Goal: Task Accomplishment & Management: Use online tool/utility

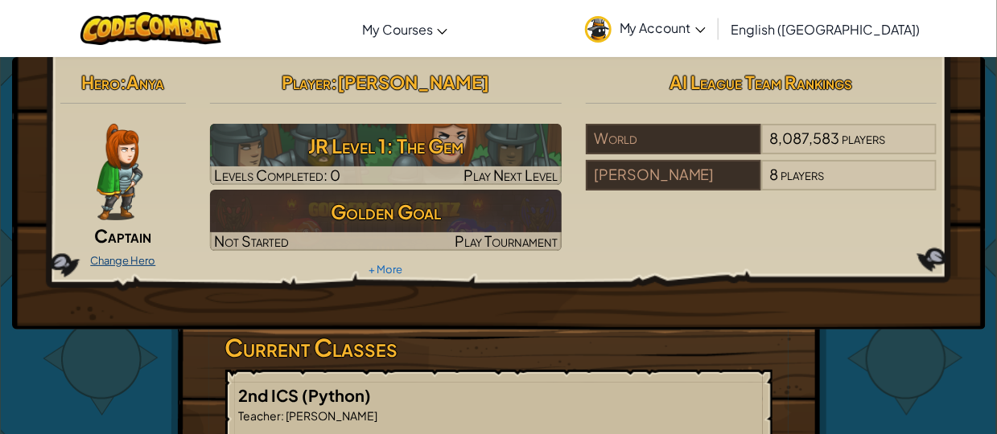
click at [135, 263] on link "Change Hero" at bounding box center [122, 260] width 65 height 13
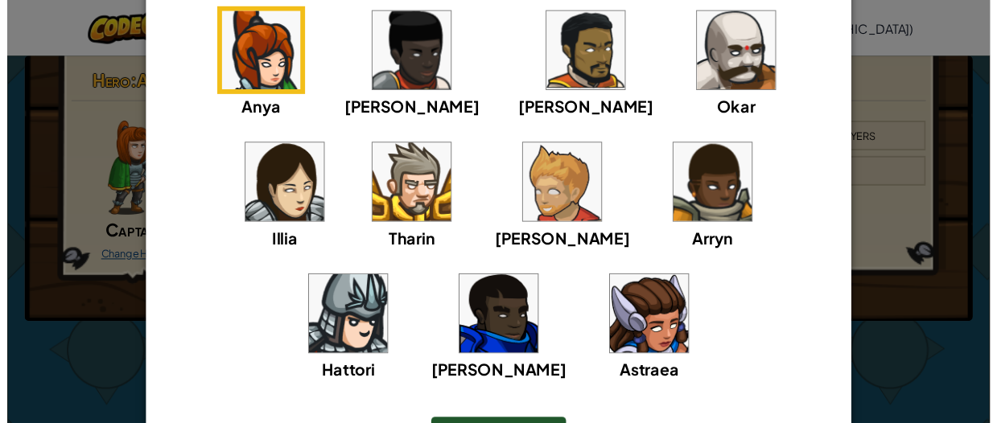
scroll to position [99, 0]
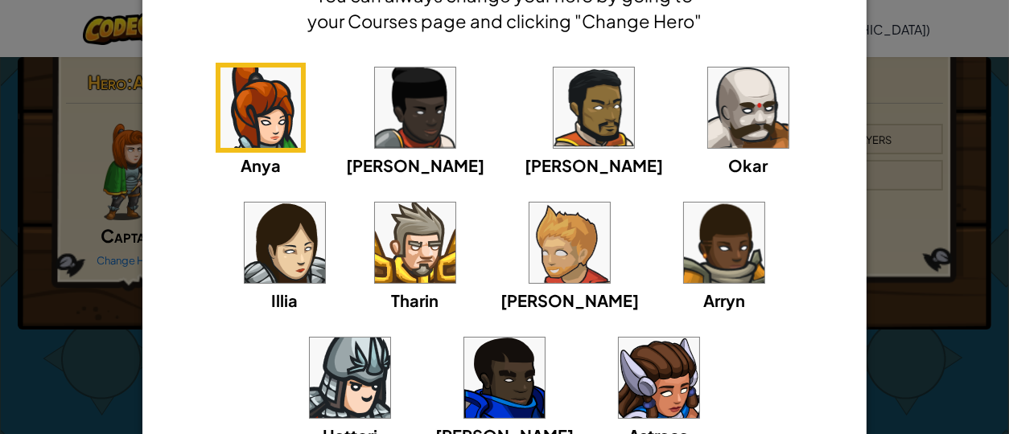
click at [960, 331] on div "× Select Your Hero You can always change your hero by going to your Courses pag…" at bounding box center [504, 217] width 1009 height 434
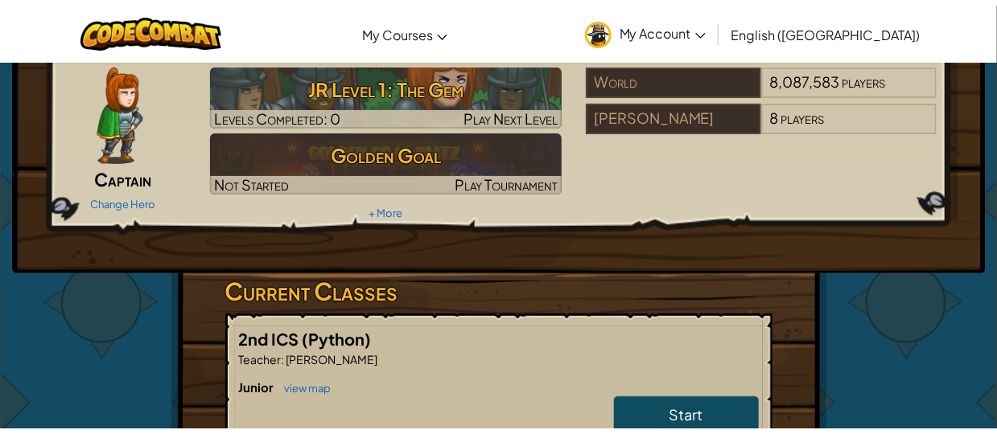
scroll to position [57, 0]
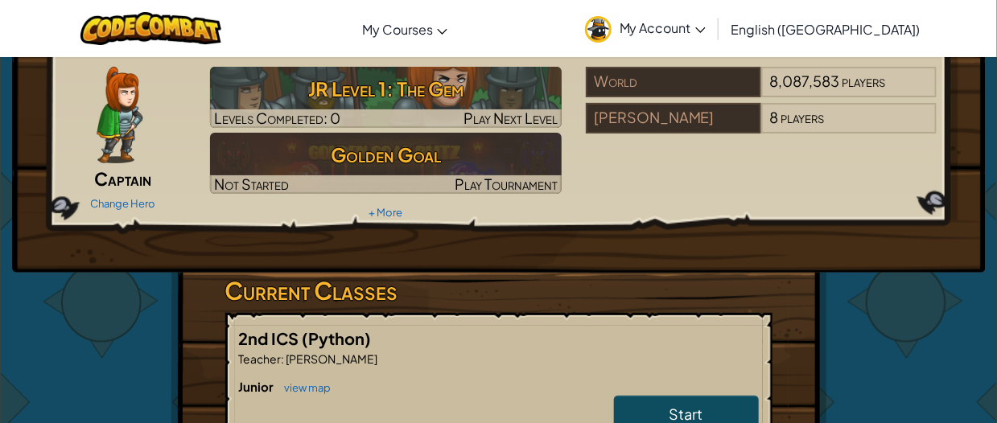
click at [705, 27] on span "My Account" at bounding box center [662, 27] width 86 height 17
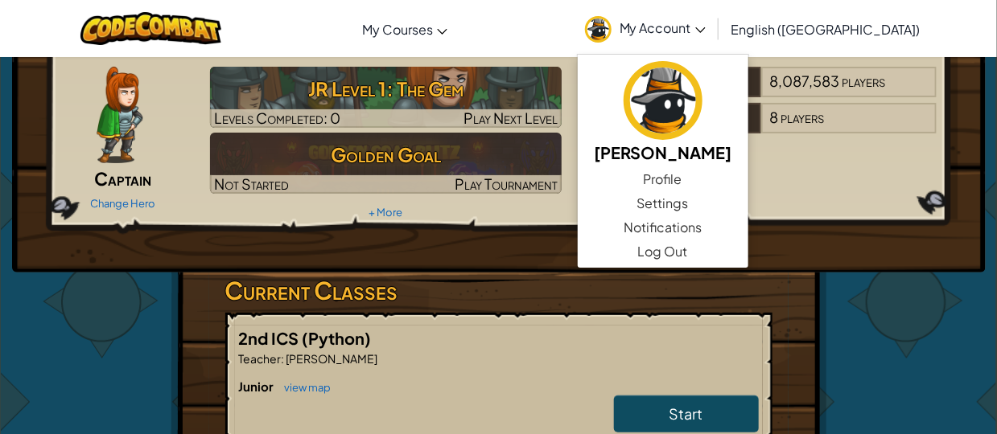
click at [705, 27] on span "My Account" at bounding box center [662, 27] width 86 height 17
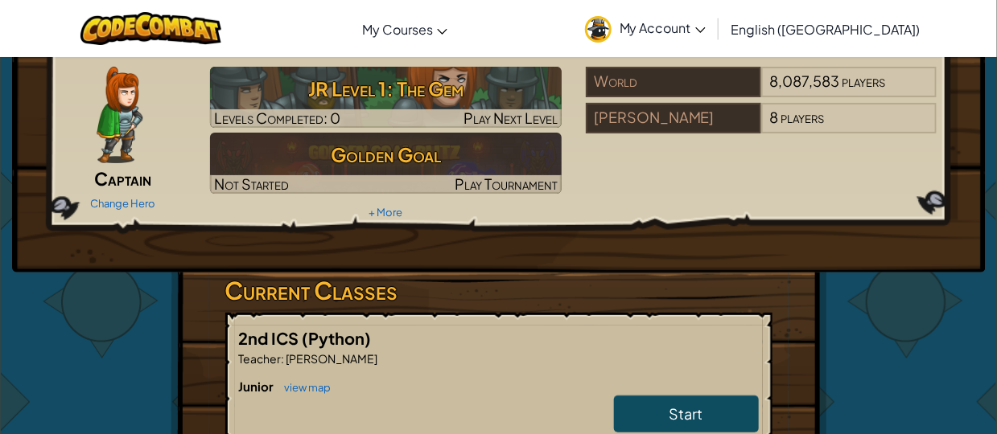
click at [858, 31] on span "English ([GEOGRAPHIC_DATA])" at bounding box center [825, 29] width 189 height 17
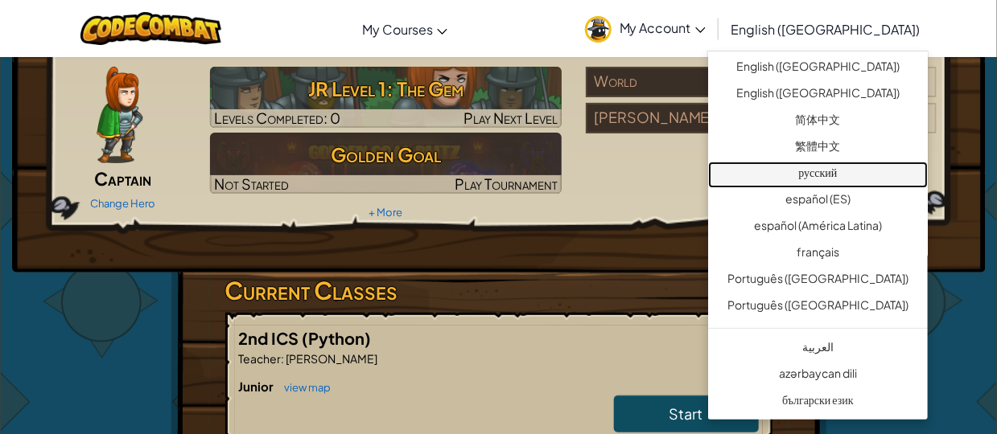
click at [787, 178] on link "русский" at bounding box center [818, 175] width 220 height 27
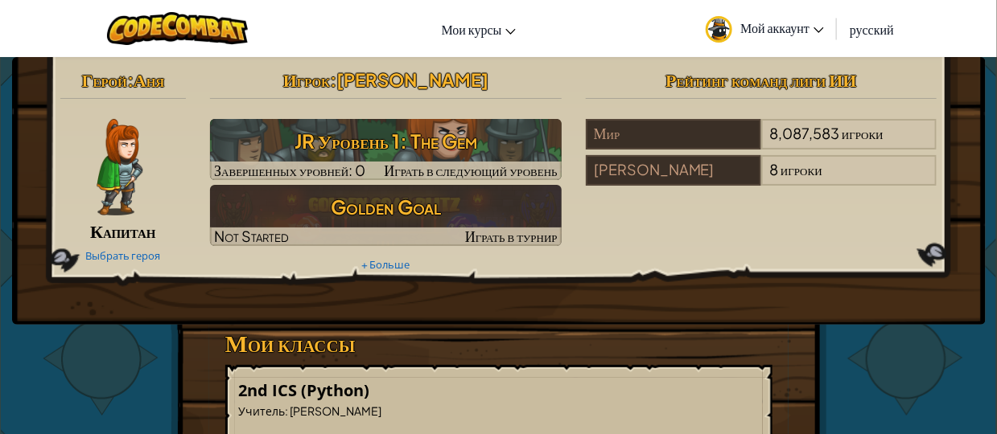
click at [862, 28] on span "русский" at bounding box center [871, 29] width 44 height 17
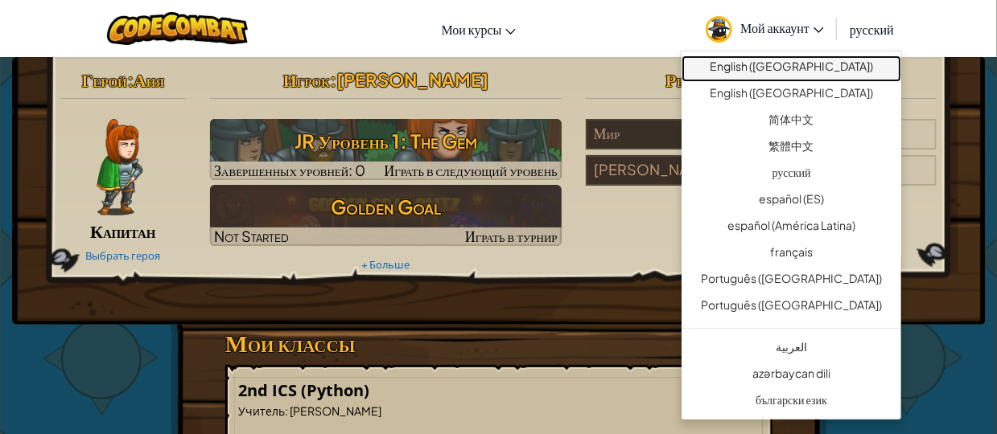
click at [774, 69] on link "English ([GEOGRAPHIC_DATA])" at bounding box center [791, 69] width 220 height 27
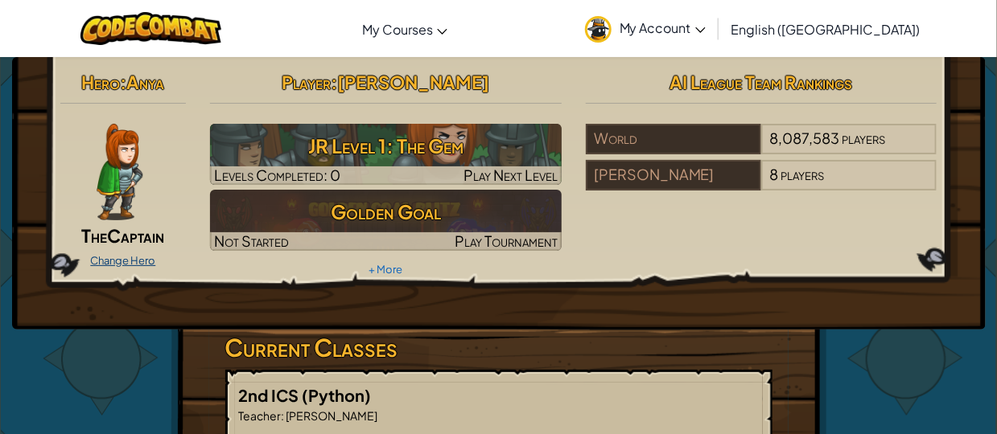
click at [125, 254] on link "Change Hero" at bounding box center [122, 260] width 65 height 13
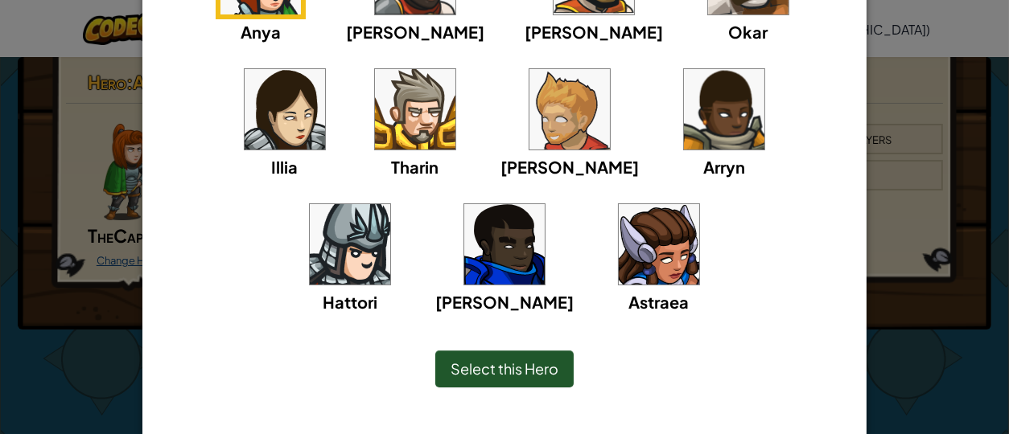
scroll to position [235, 0]
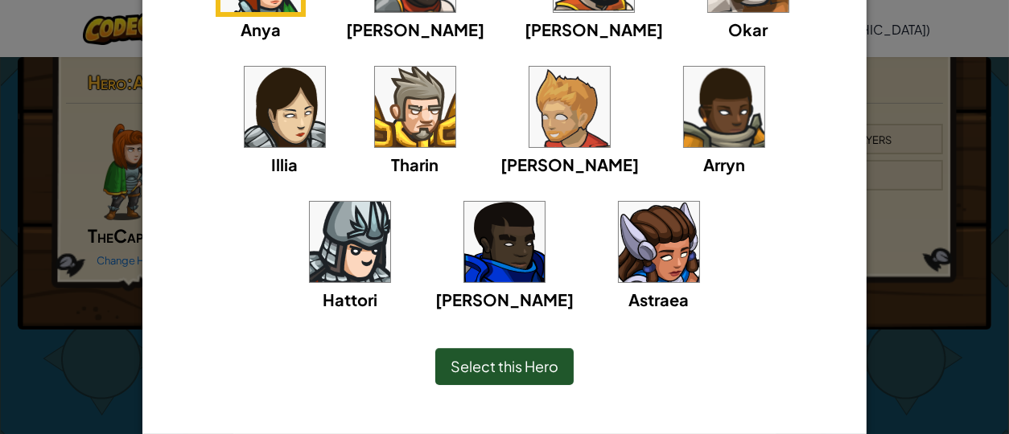
click at [537, 366] on span "Select this Hero" at bounding box center [504, 366] width 108 height 19
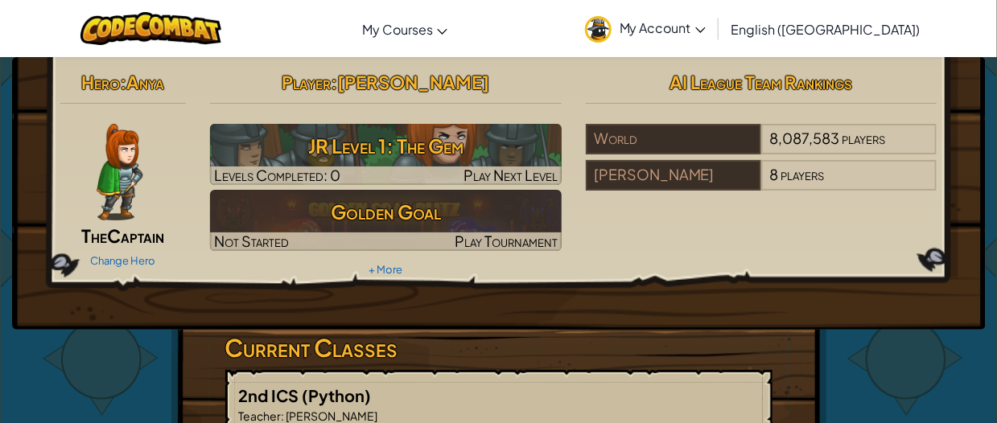
click at [675, 263] on div "Hero : Anya The Captain Change Hero Player : [PERSON_NAME] Level 1: The Gem Lev…" at bounding box center [498, 173] width 901 height 216
click at [121, 255] on link "Change Hero" at bounding box center [122, 260] width 65 height 13
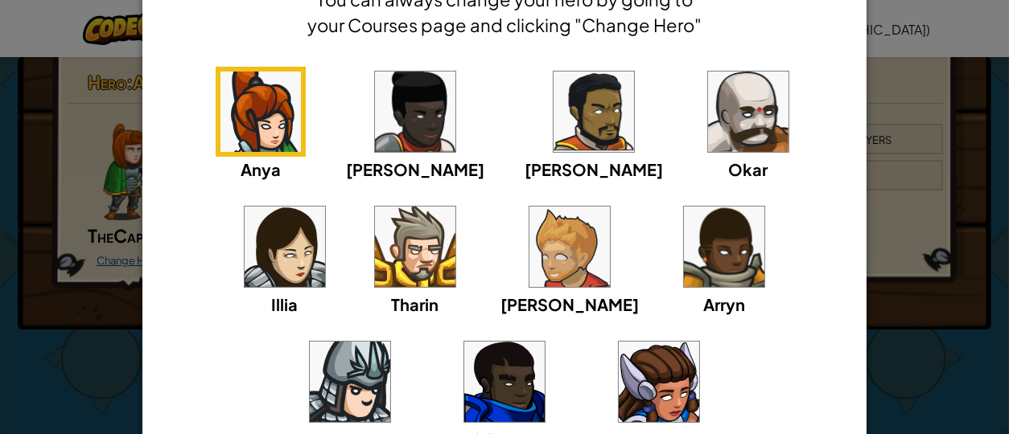
scroll to position [93, 0]
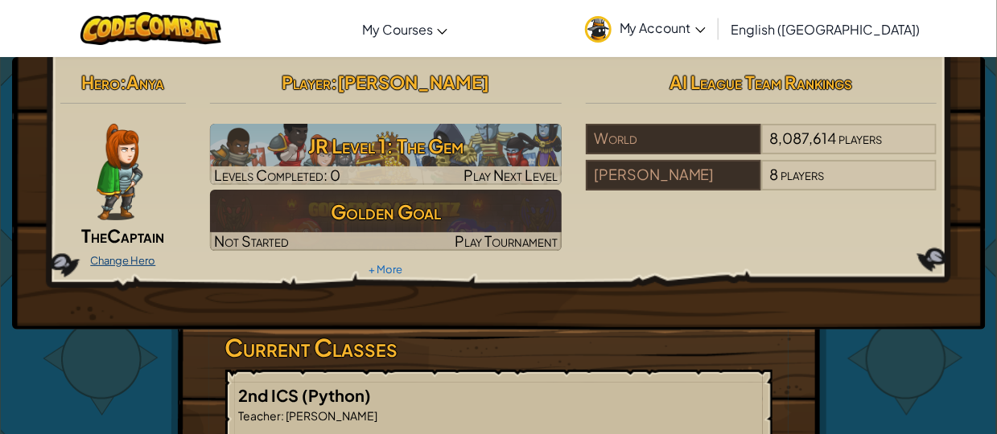
click at [132, 259] on link "Change Hero" at bounding box center [122, 260] width 65 height 13
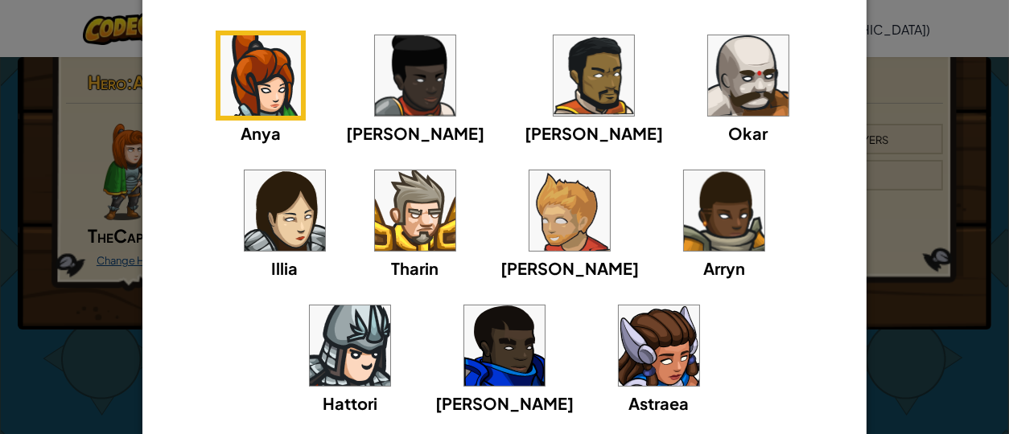
scroll to position [130, 0]
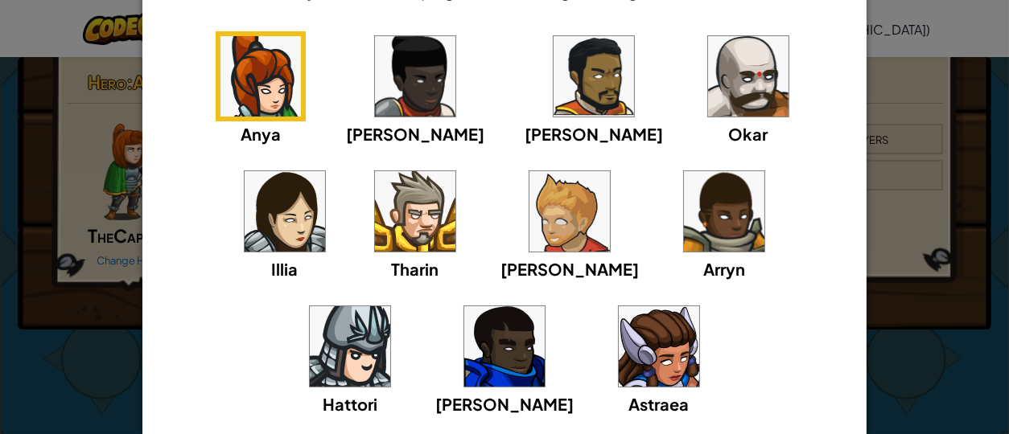
click at [903, 84] on div "× Select Your Hero You can always change your hero by going to your Courses pag…" at bounding box center [504, 217] width 1009 height 434
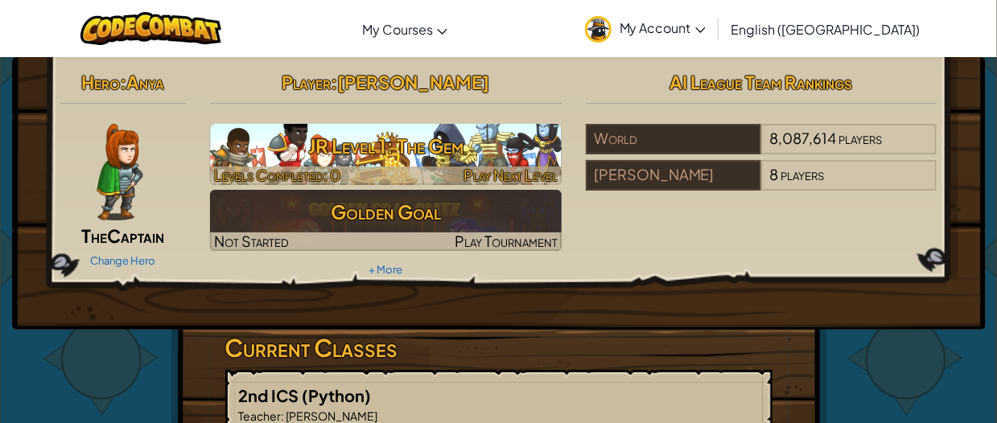
click at [316, 149] on h3 "JR Level 1: The Gem" at bounding box center [386, 146] width 352 height 36
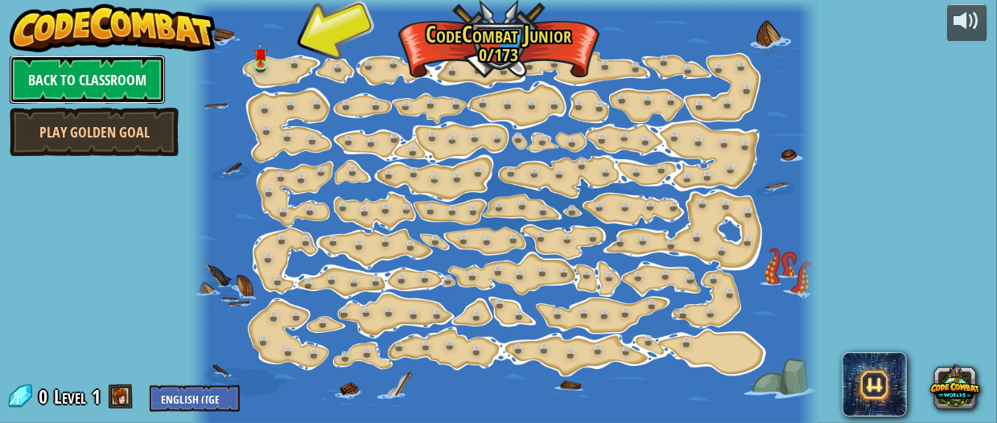
click at [88, 75] on link "Back to Classroom" at bounding box center [87, 80] width 155 height 48
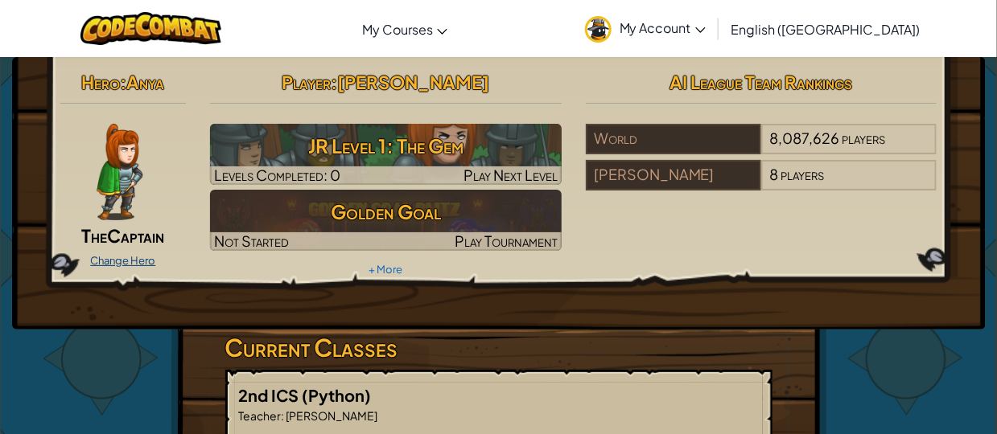
click at [125, 263] on link "Change Hero" at bounding box center [122, 260] width 65 height 13
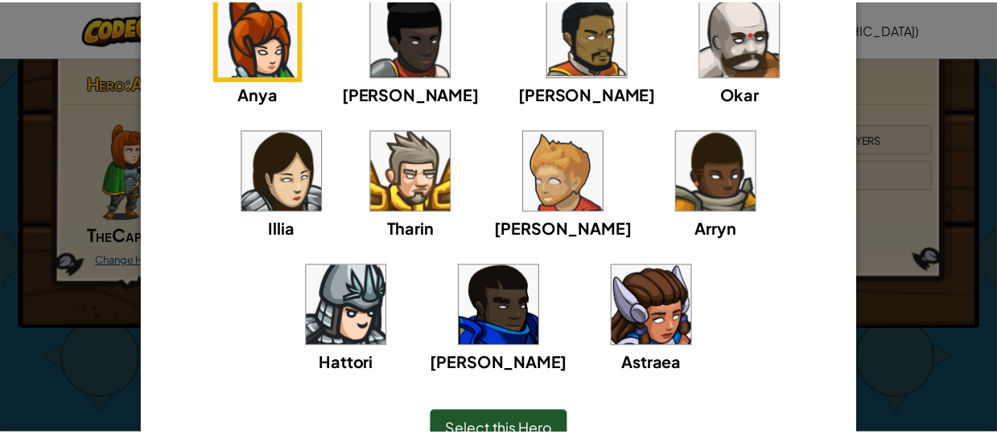
scroll to position [172, 0]
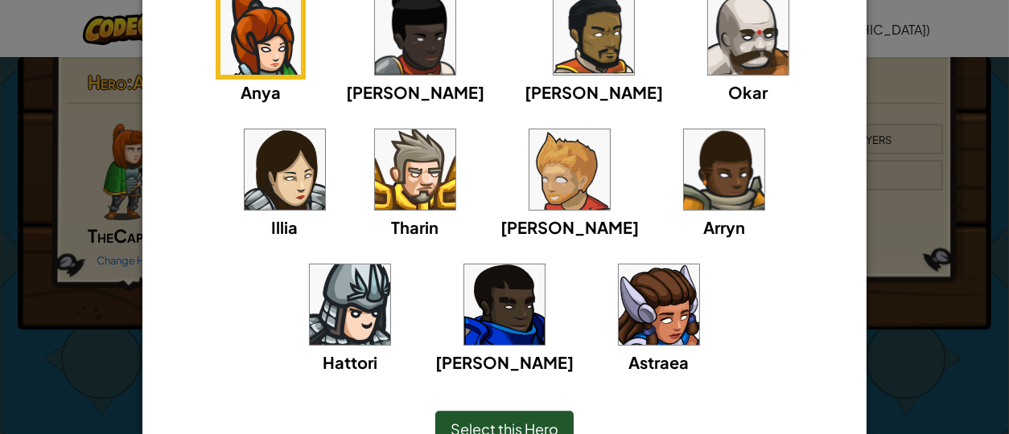
click at [619, 336] on img at bounding box center [659, 305] width 80 height 80
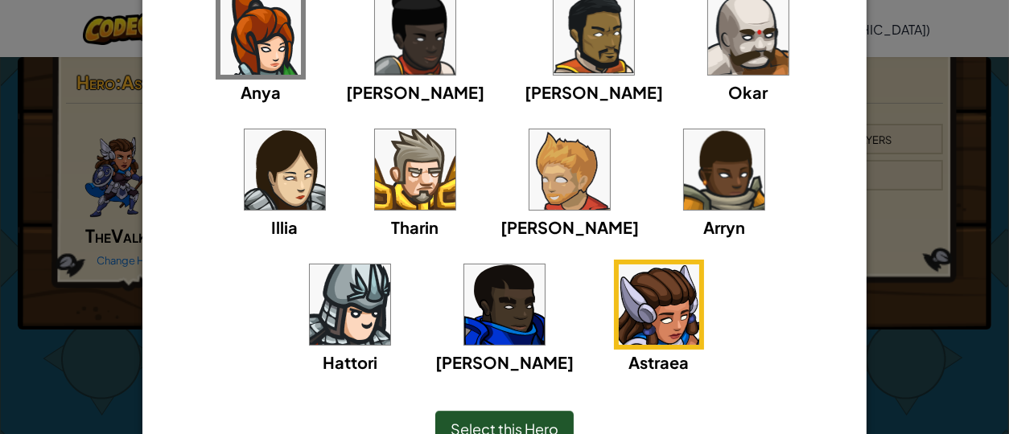
click at [535, 427] on span "Select this Hero" at bounding box center [504, 429] width 108 height 19
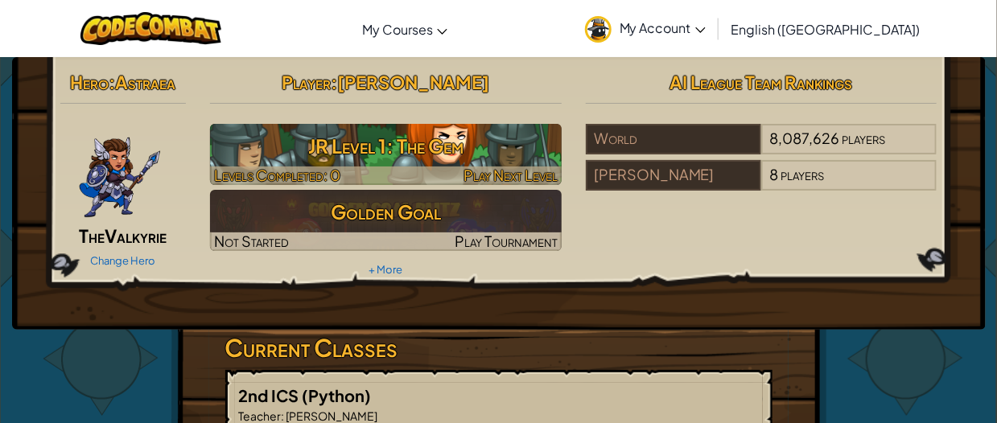
click at [516, 151] on h3 "JR Level 1: The Gem" at bounding box center [386, 146] width 352 height 36
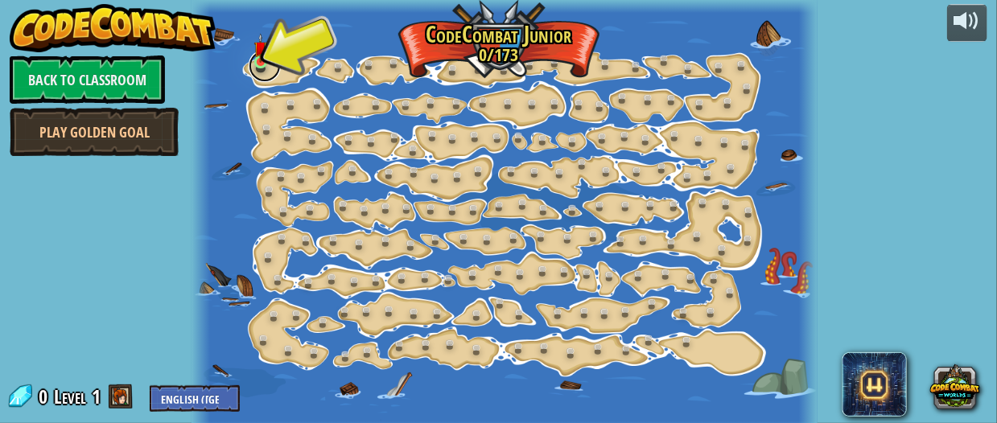
click at [268, 68] on link at bounding box center [265, 66] width 32 height 32
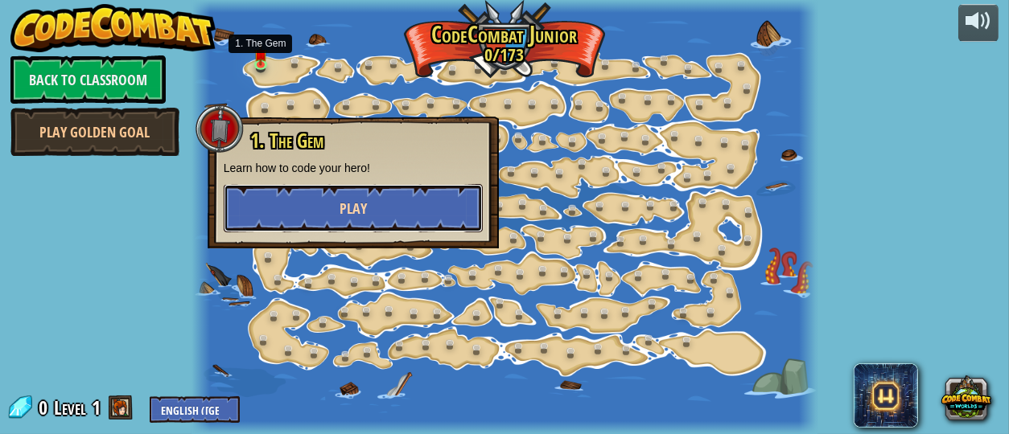
click at [257, 209] on button "Play" at bounding box center [353, 208] width 259 height 48
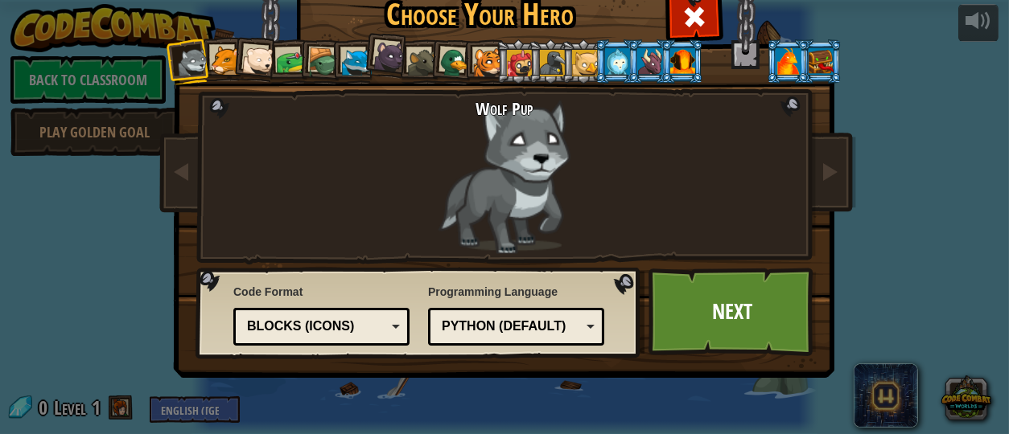
click at [829, 130] on img at bounding box center [507, 156] width 697 height 452
click at [833, 162] on link at bounding box center [829, 173] width 32 height 68
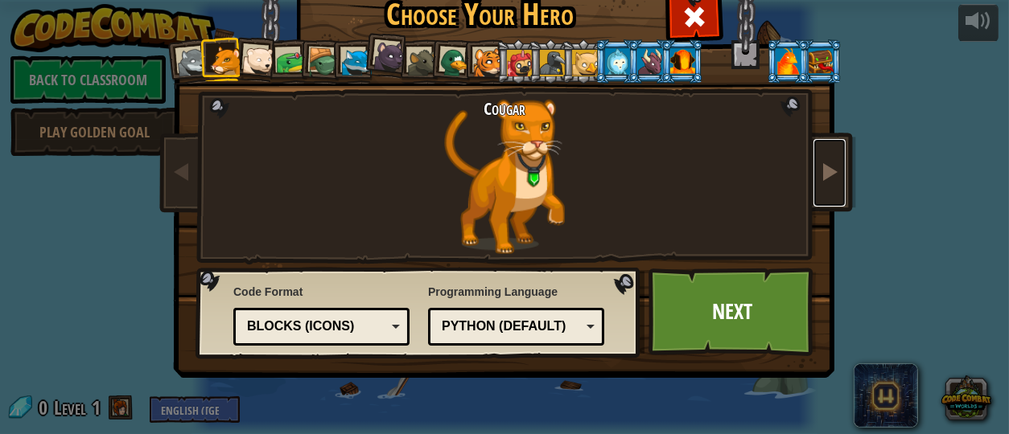
click at [834, 160] on link at bounding box center [829, 173] width 32 height 68
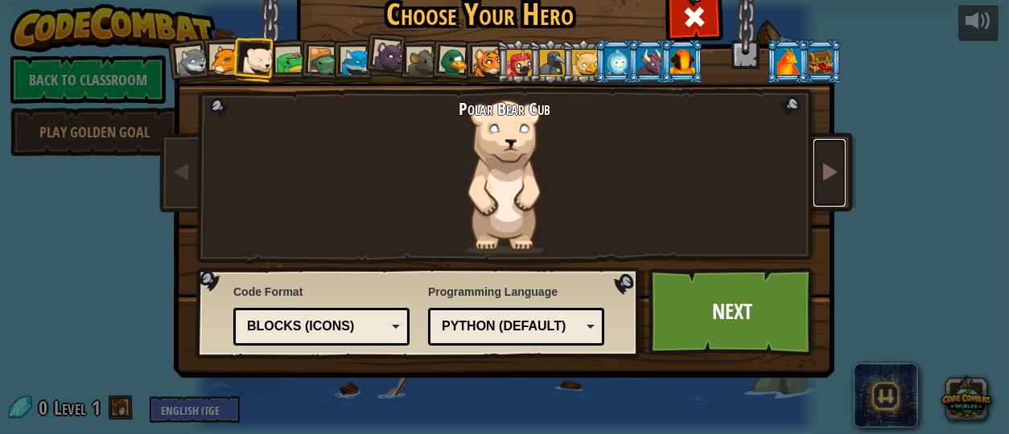
click at [835, 159] on link at bounding box center [829, 173] width 32 height 68
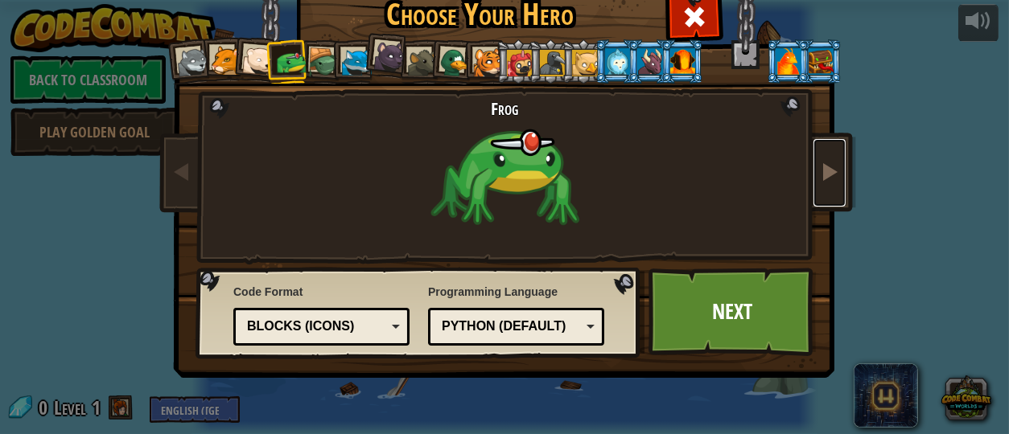
click at [835, 158] on link at bounding box center [829, 173] width 32 height 68
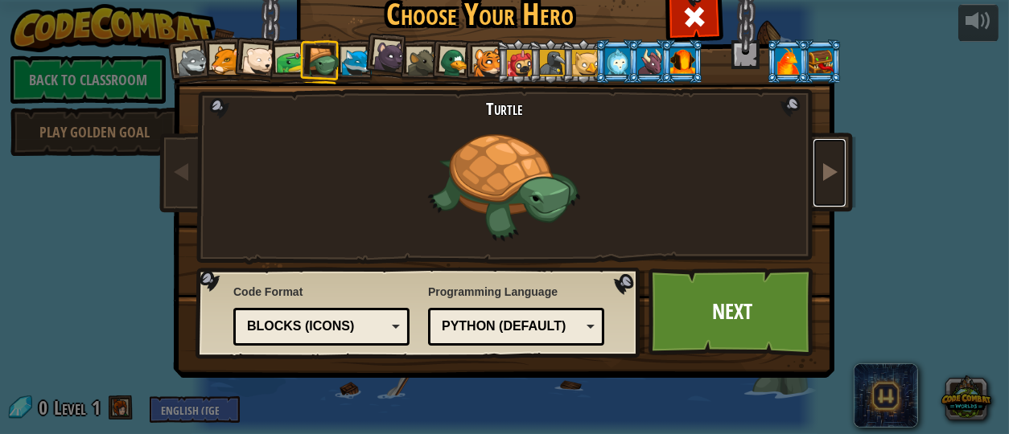
click at [835, 158] on link at bounding box center [829, 173] width 32 height 68
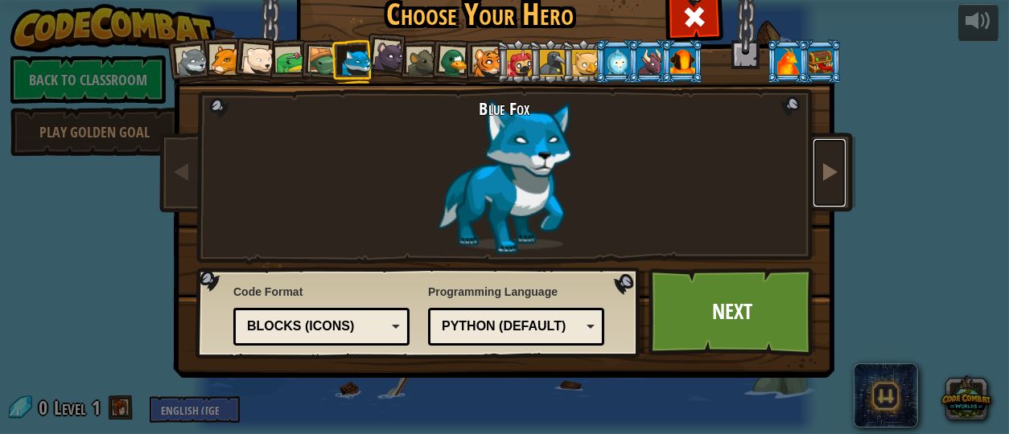
click at [834, 158] on link at bounding box center [829, 173] width 32 height 68
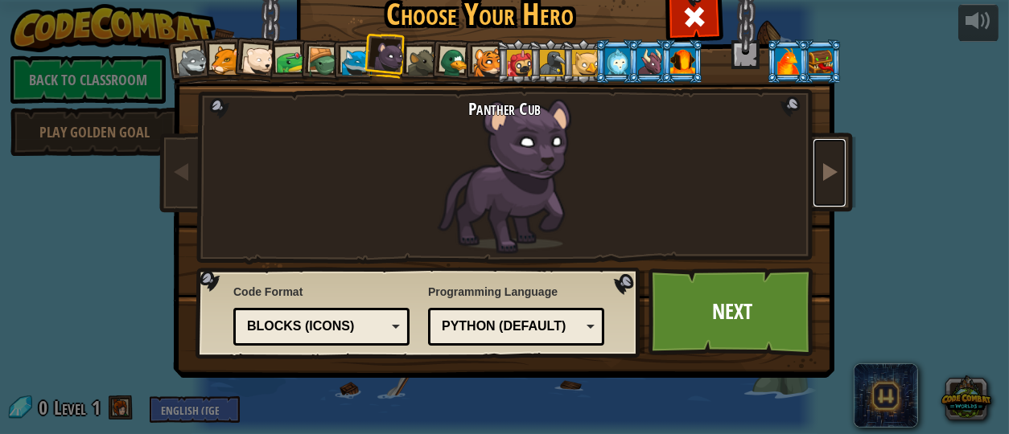
click at [824, 162] on span at bounding box center [829, 171] width 19 height 19
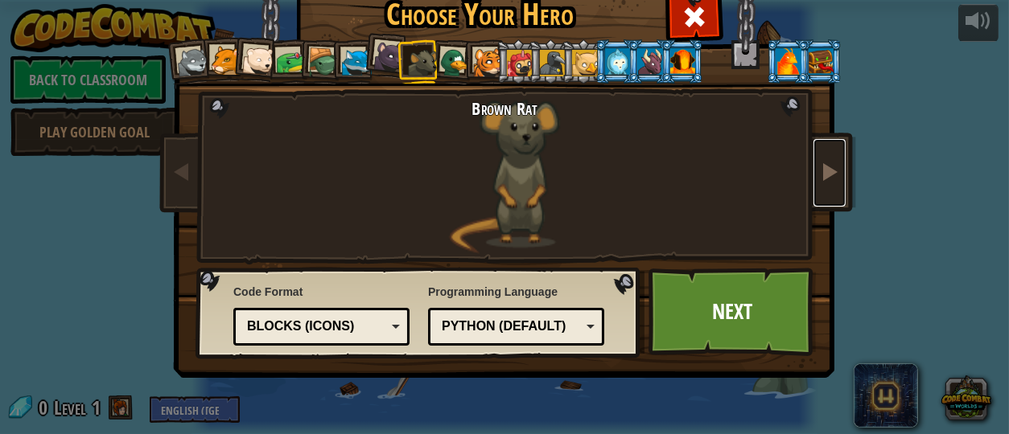
click at [824, 162] on span at bounding box center [829, 171] width 19 height 19
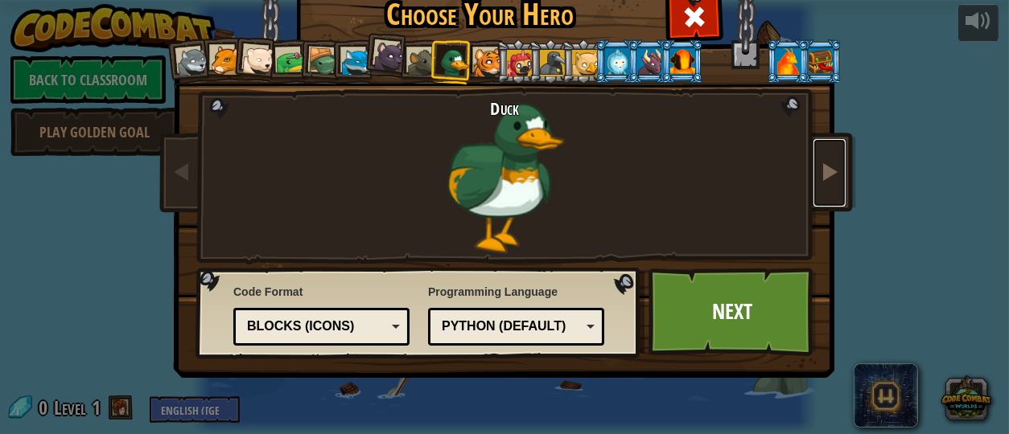
click at [824, 162] on span at bounding box center [829, 171] width 19 height 19
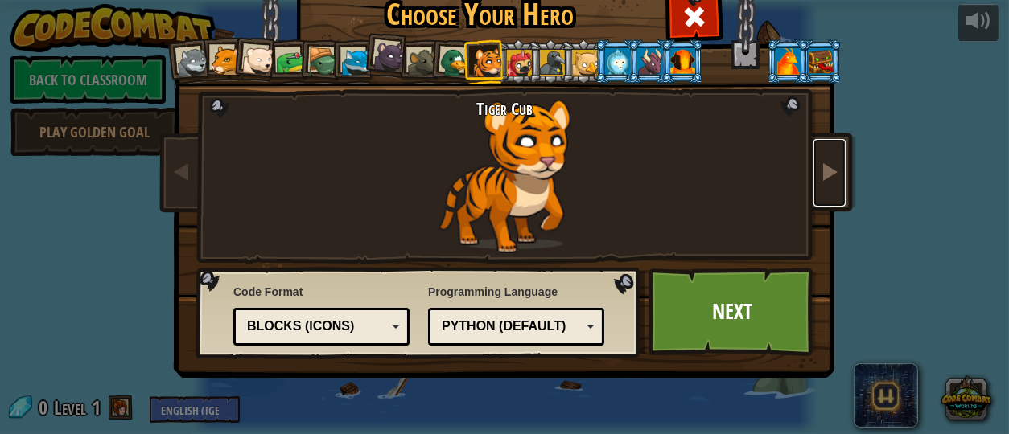
click at [824, 162] on span at bounding box center [829, 171] width 19 height 19
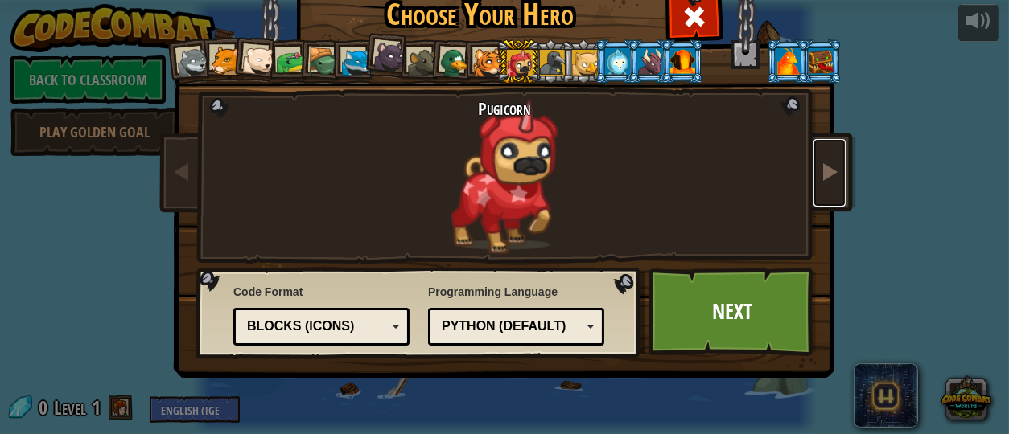
click at [824, 162] on span at bounding box center [829, 171] width 19 height 19
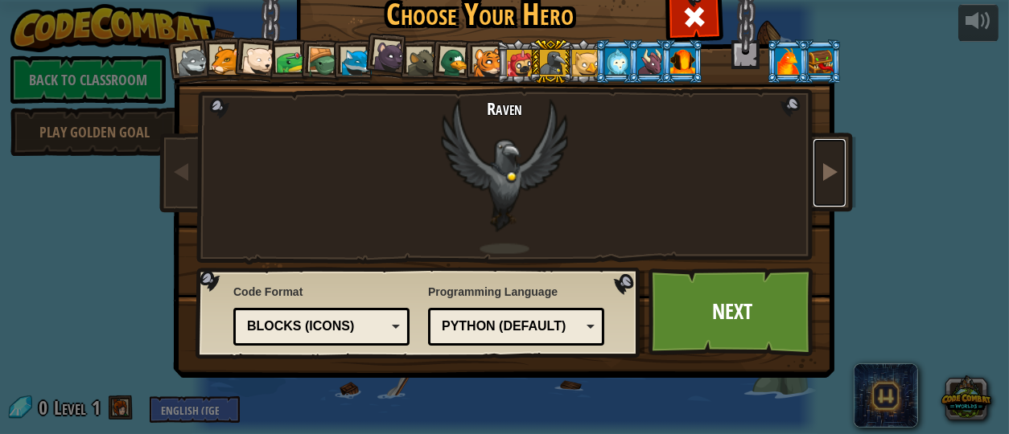
click at [824, 162] on span at bounding box center [829, 171] width 19 height 19
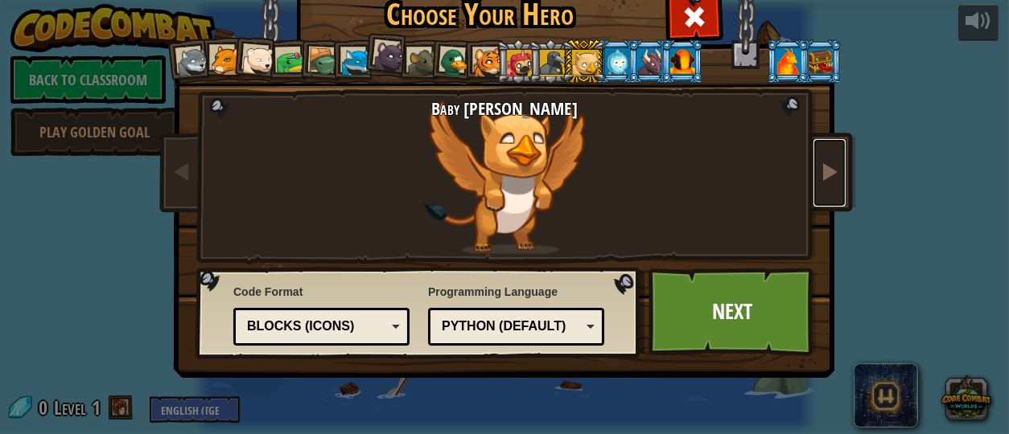
click at [824, 162] on span at bounding box center [829, 171] width 19 height 19
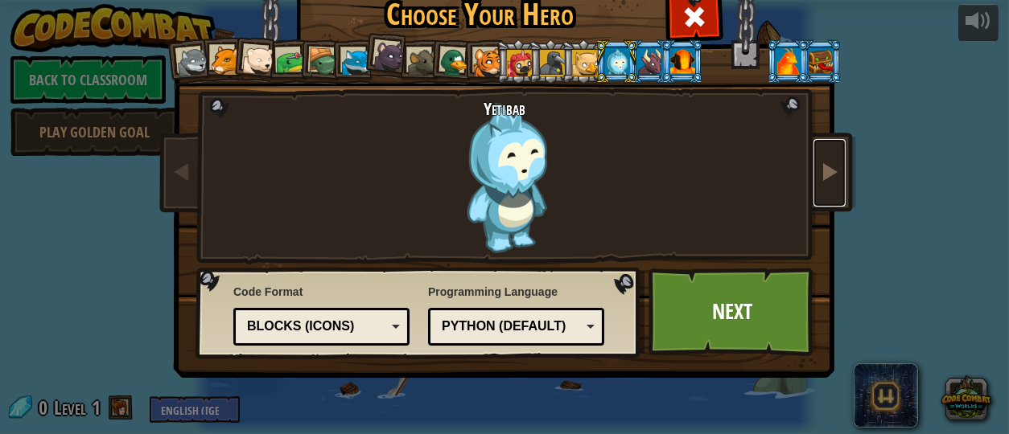
click at [824, 162] on span at bounding box center [829, 171] width 19 height 19
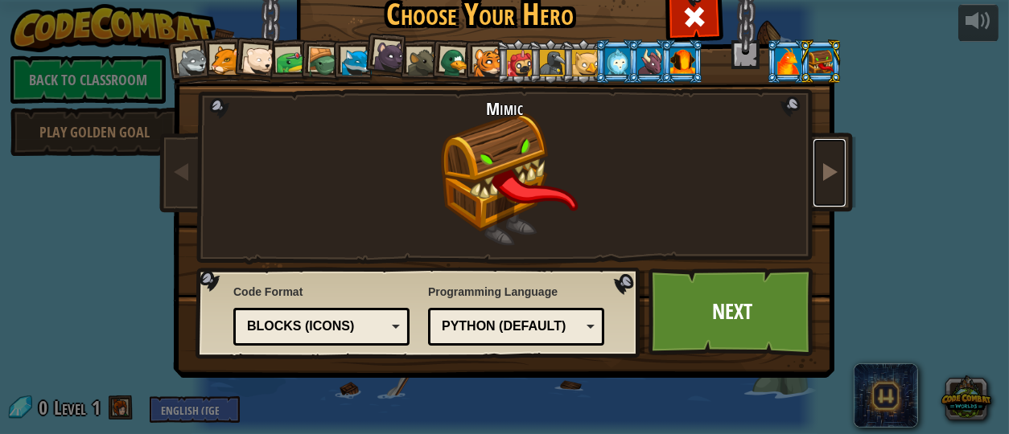
click at [824, 162] on span at bounding box center [829, 171] width 19 height 19
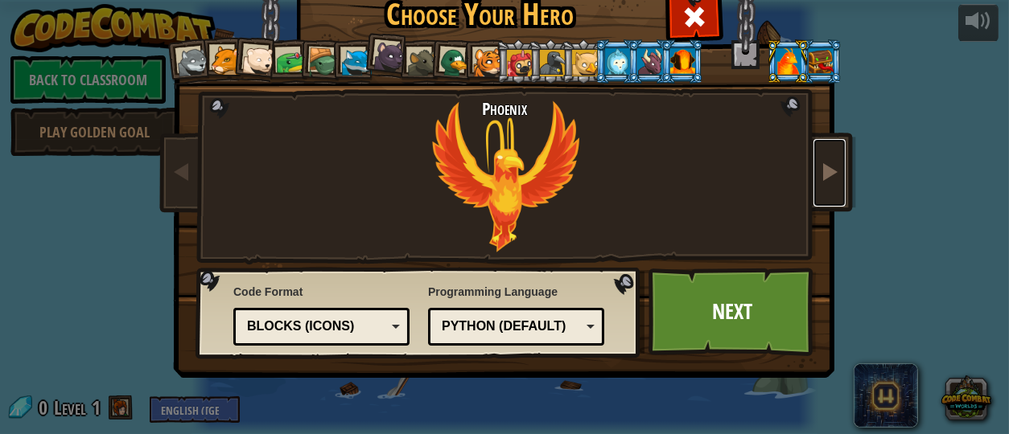
click at [827, 162] on span at bounding box center [829, 171] width 19 height 19
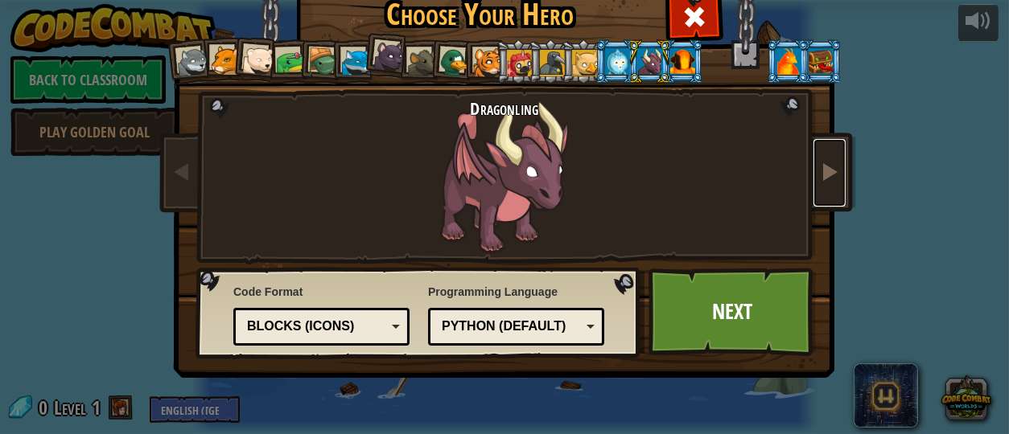
click at [827, 162] on span at bounding box center [829, 171] width 19 height 19
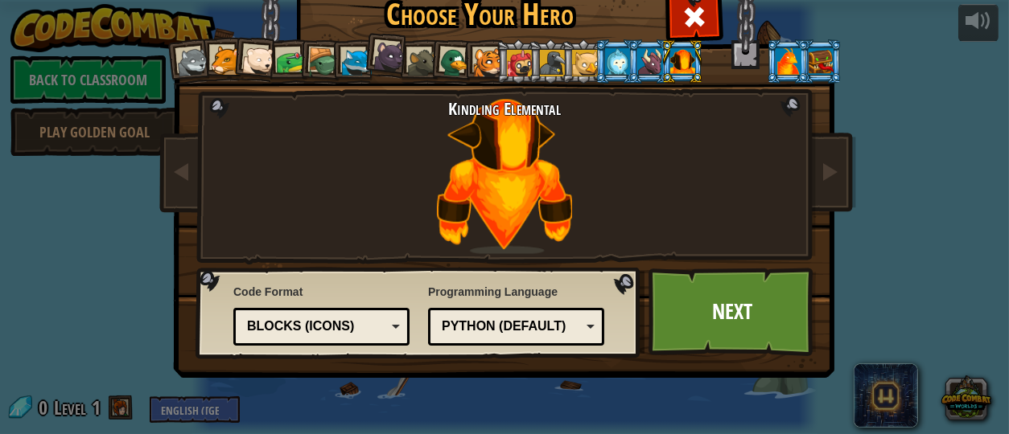
click at [224, 68] on div at bounding box center [226, 61] width 30 height 30
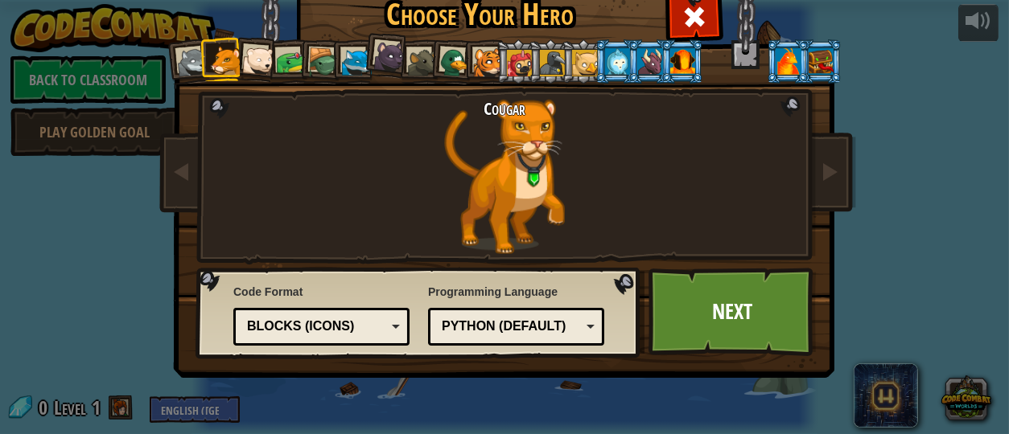
click at [183, 62] on div at bounding box center [193, 63] width 32 height 32
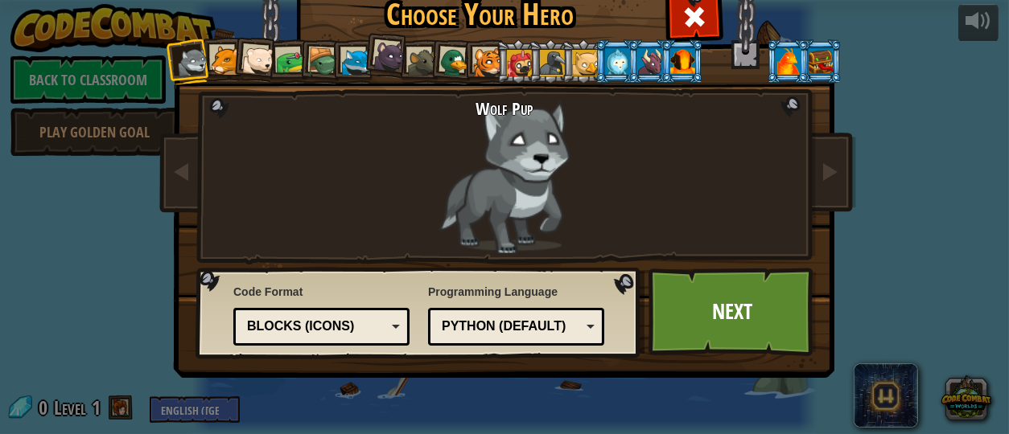
click at [344, 62] on div at bounding box center [357, 63] width 30 height 30
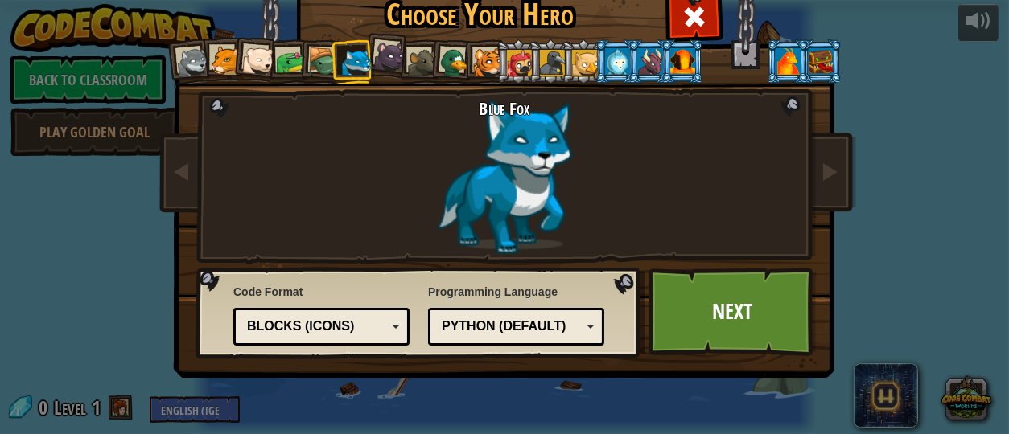
click at [496, 60] on li at bounding box center [517, 61] width 43 height 44
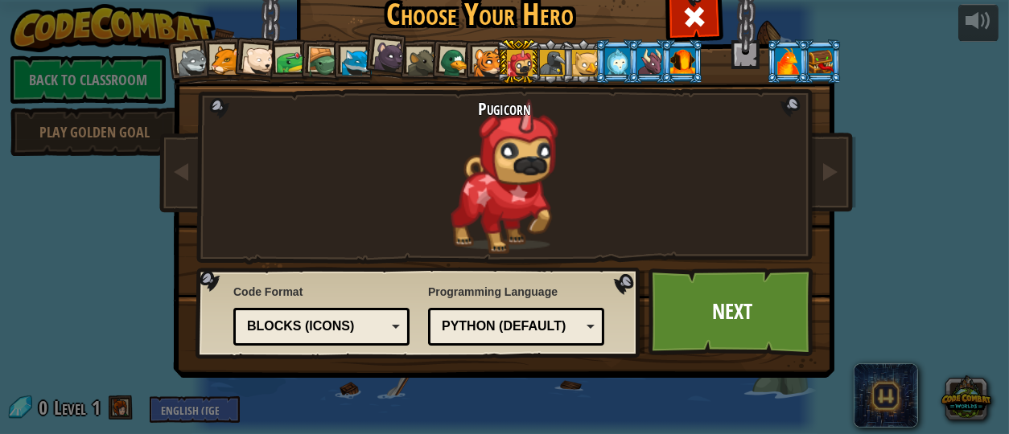
click at [485, 52] on div at bounding box center [488, 63] width 30 height 30
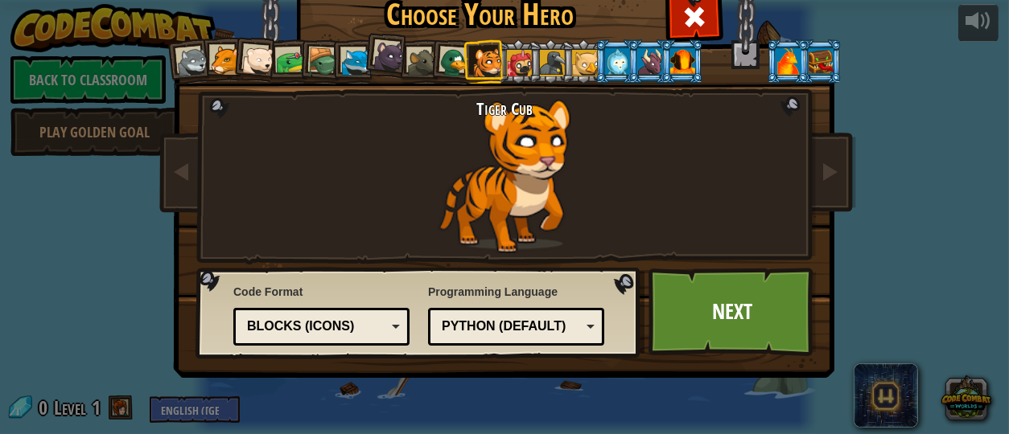
click at [376, 65] on div at bounding box center [389, 56] width 32 height 32
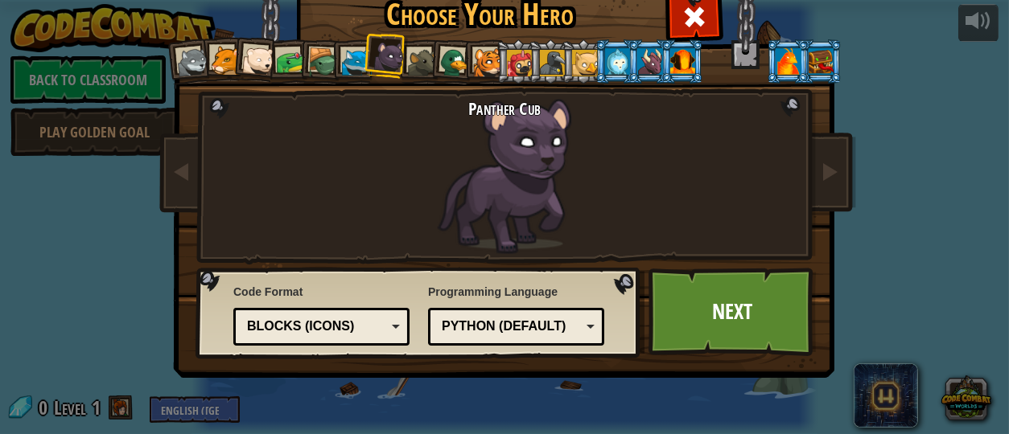
click at [483, 71] on div at bounding box center [488, 63] width 30 height 30
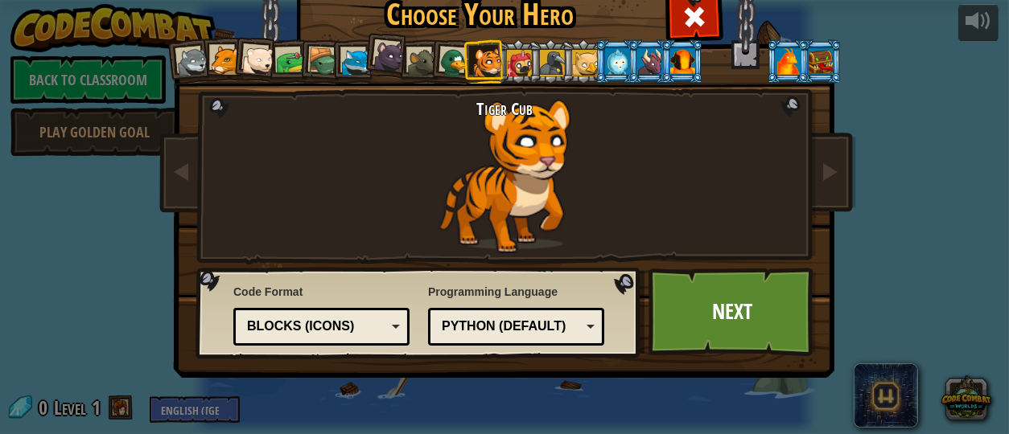
click at [216, 64] on div at bounding box center [226, 61] width 30 height 30
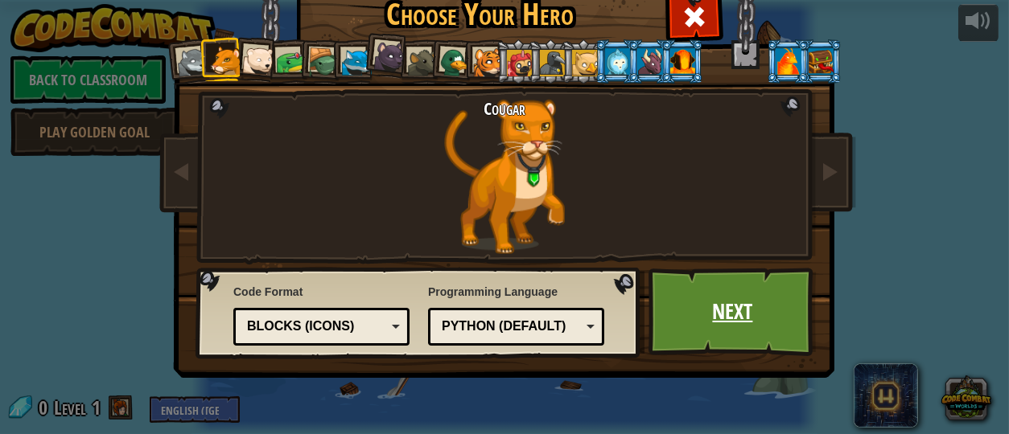
click at [771, 337] on link "Next" at bounding box center [732, 312] width 168 height 88
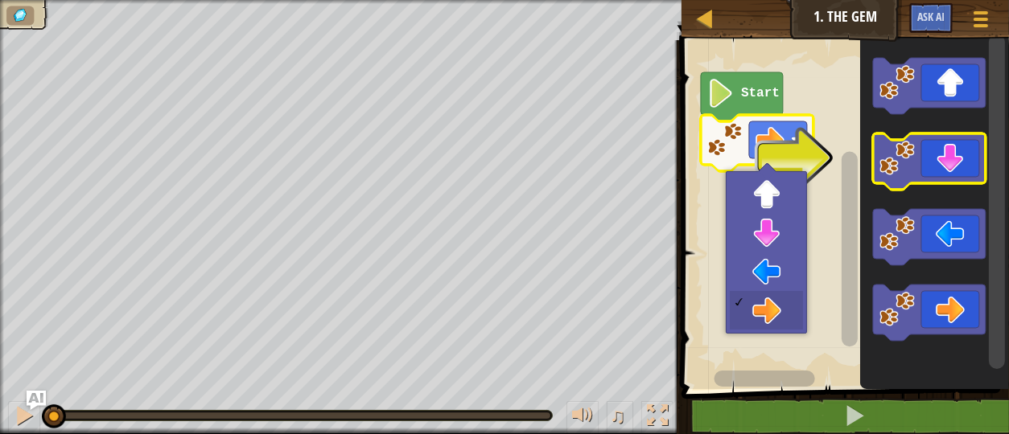
click at [952, 167] on icon "Blockly Workspace" at bounding box center [929, 162] width 113 height 56
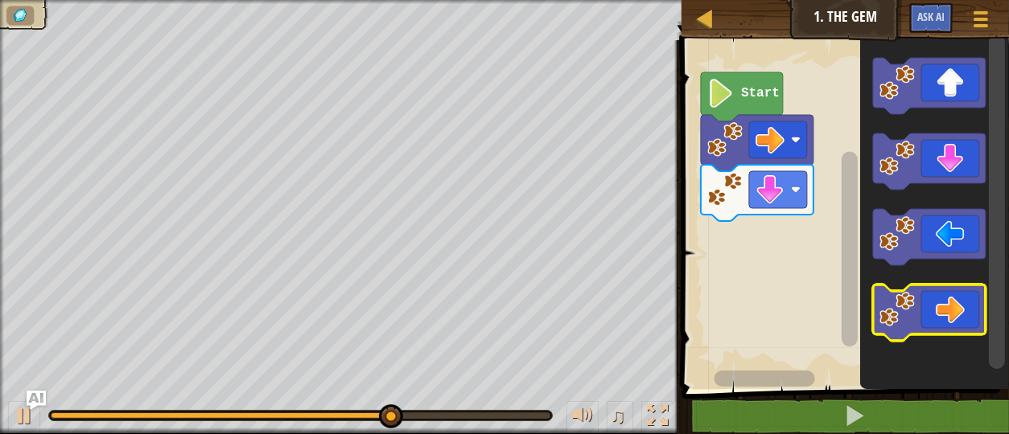
click at [919, 324] on icon "Blockly Workspace" at bounding box center [929, 313] width 113 height 56
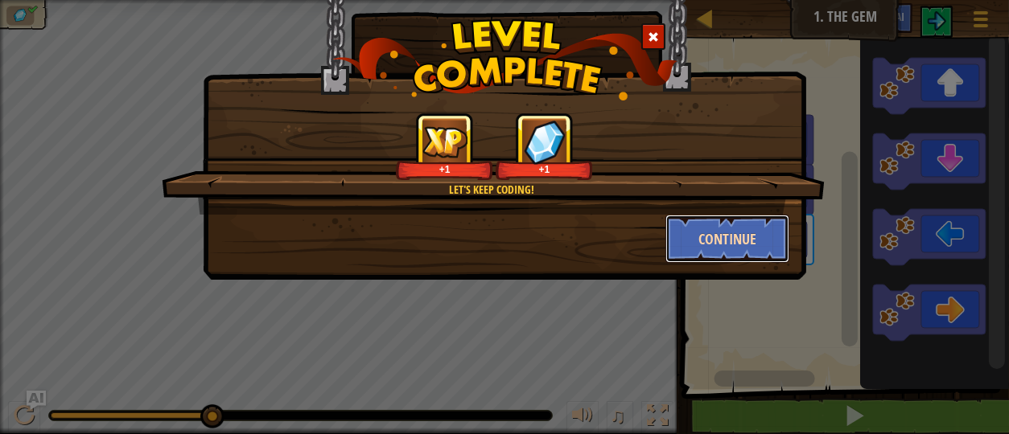
click at [749, 217] on button "Continue" at bounding box center [727, 239] width 125 height 48
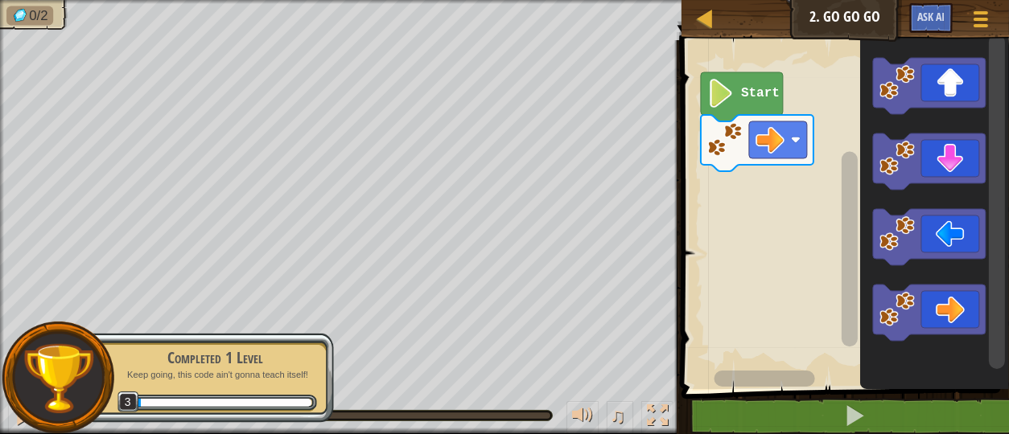
click at [948, 310] on icon "Blockly Workspace" at bounding box center [929, 313] width 113 height 56
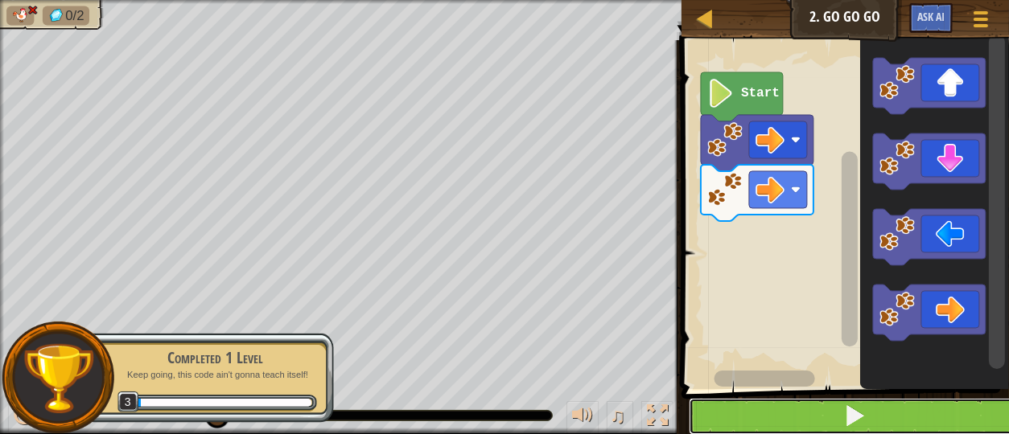
click at [926, 409] on button at bounding box center [855, 416] width 332 height 37
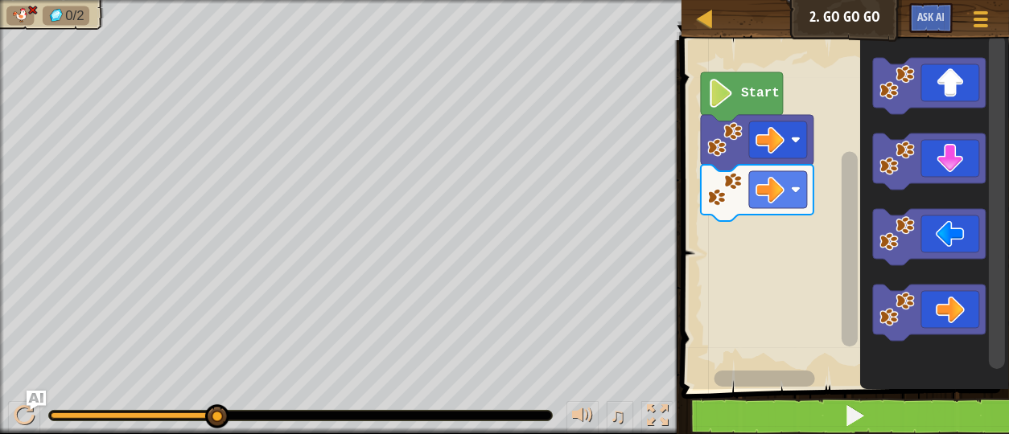
click at [0, 0] on div at bounding box center [0, 0] width 0 height 0
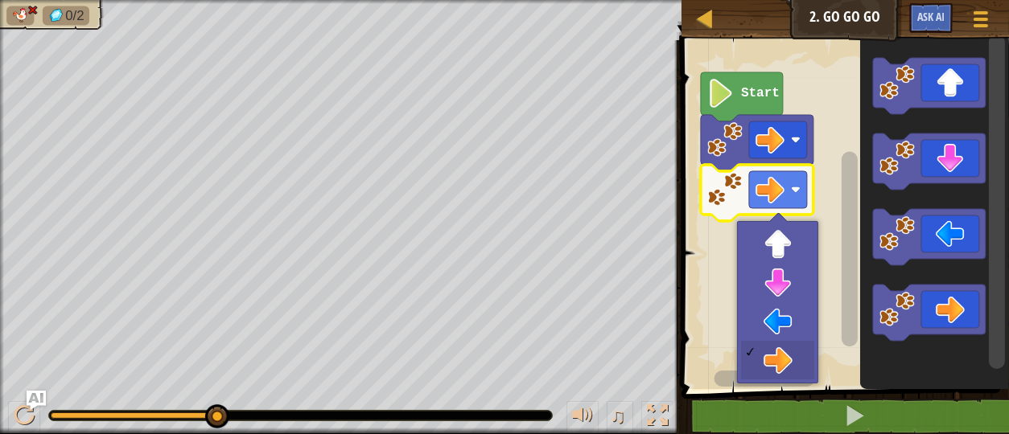
click at [777, 327] on rect "Blockly Workspace" at bounding box center [842, 210] width 332 height 357
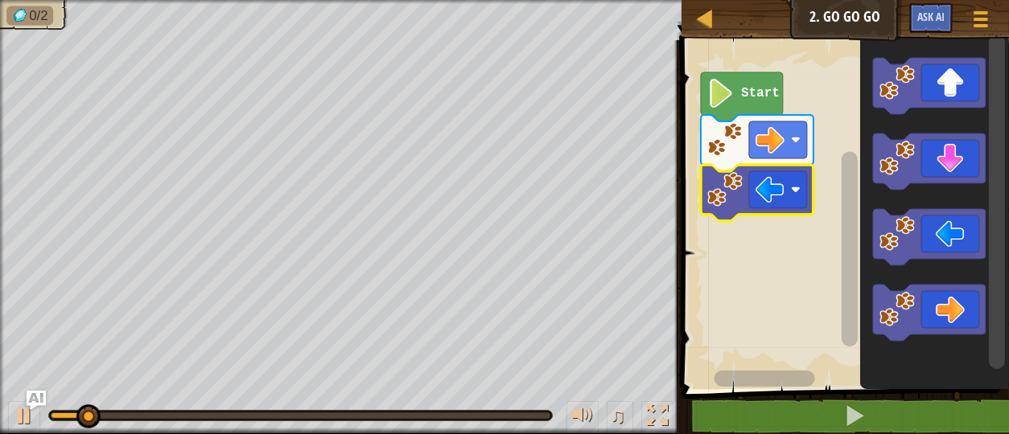
click at [766, 183] on image "Blockly Workspace" at bounding box center [769, 189] width 29 height 29
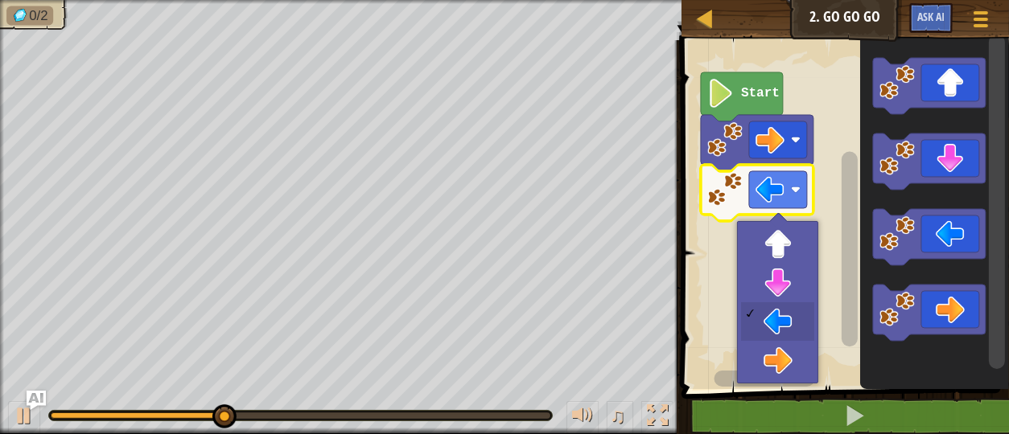
click at [786, 378] on rect "Blockly Workspace" at bounding box center [764, 379] width 101 height 16
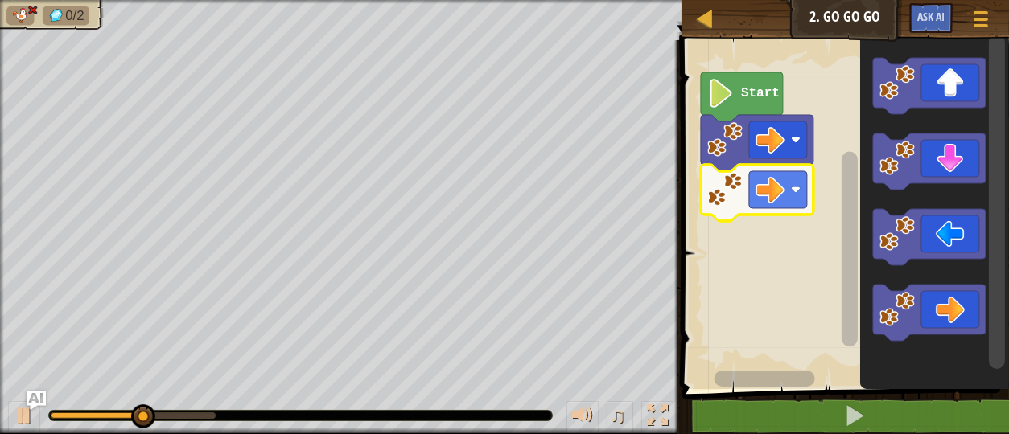
click at [763, 228] on rect "Blockly Workspace" at bounding box center [842, 210] width 332 height 357
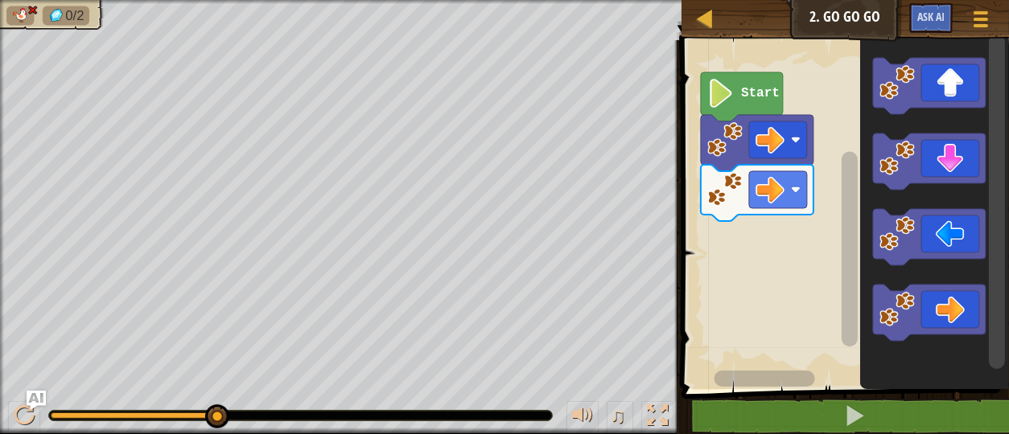
click at [765, 200] on image "Blockly Workspace" at bounding box center [769, 189] width 29 height 29
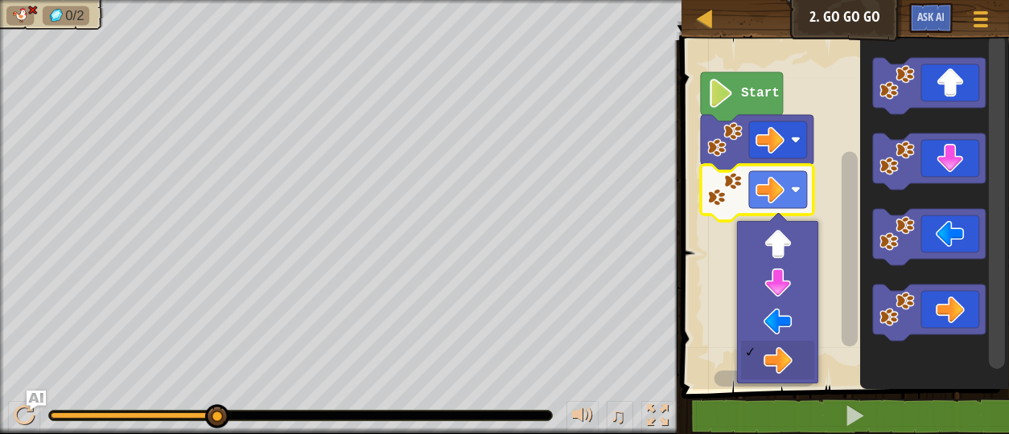
click at [783, 324] on rect "Blockly Workspace" at bounding box center [842, 210] width 332 height 357
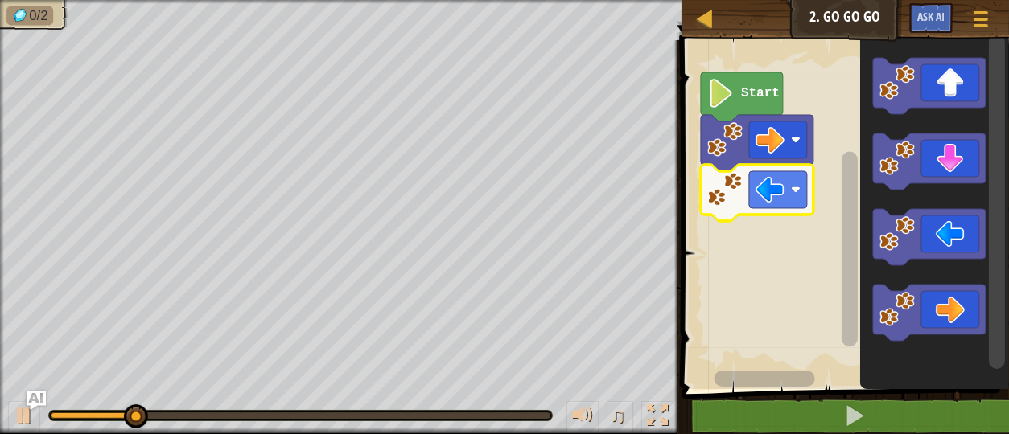
click at [787, 200] on rect "Blockly Workspace" at bounding box center [778, 189] width 58 height 37
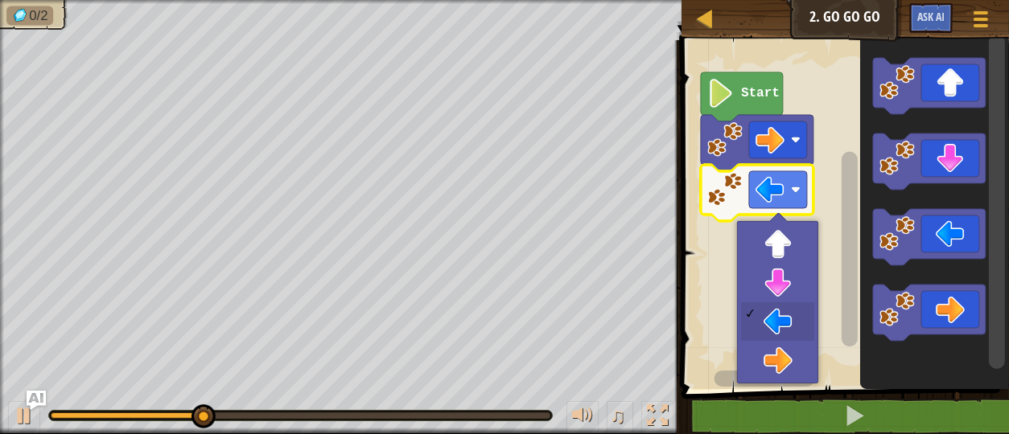
click at [766, 264] on rect "Blockly Workspace" at bounding box center [842, 210] width 332 height 357
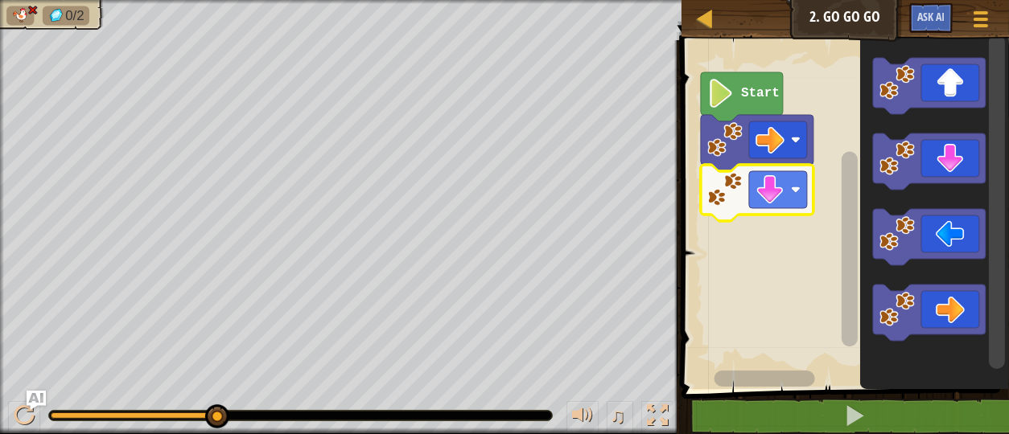
click at [954, 232] on icon "Blockly Workspace" at bounding box center [929, 237] width 113 height 56
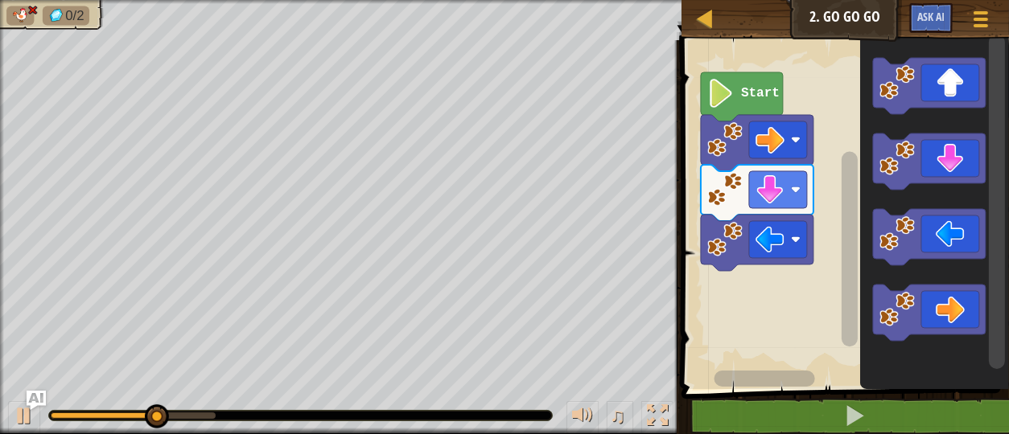
click at [799, 191] on image "Blockly Workspace" at bounding box center [796, 190] width 10 height 10
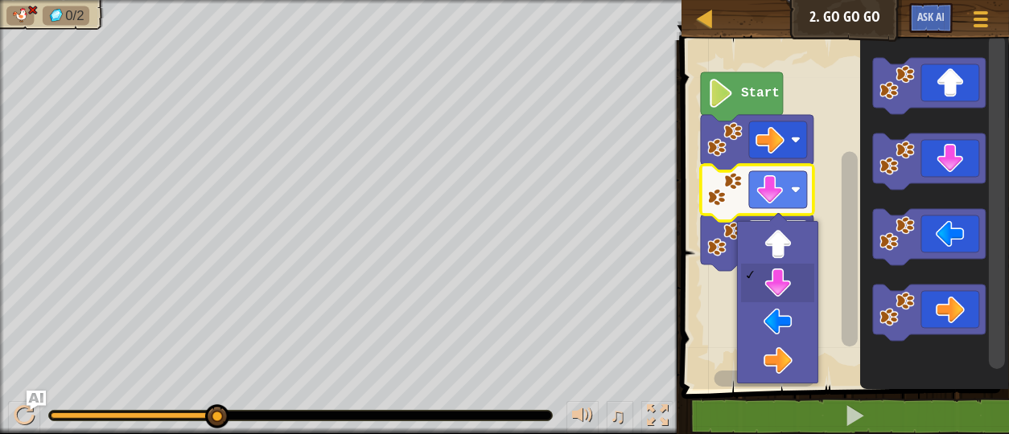
click at [786, 249] on rect "Blockly Workspace" at bounding box center [778, 239] width 58 height 37
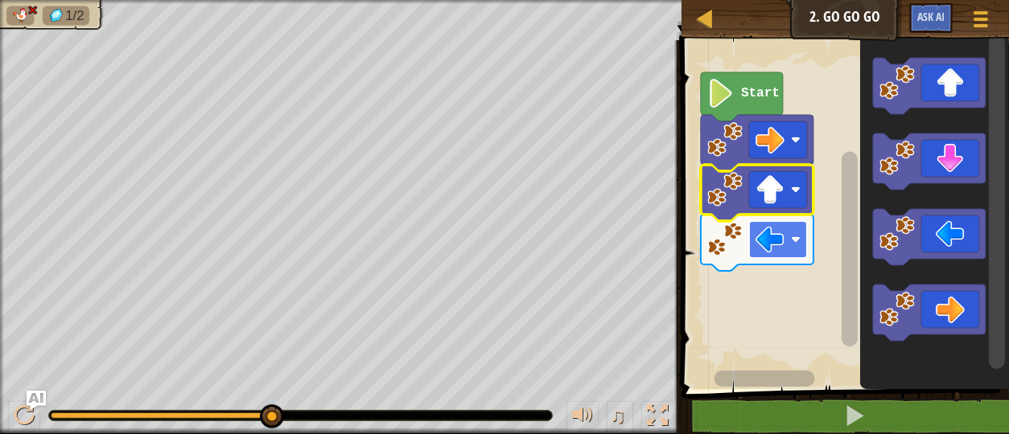
click at [971, 313] on icon "Blockly Workspace" at bounding box center [929, 313] width 113 height 56
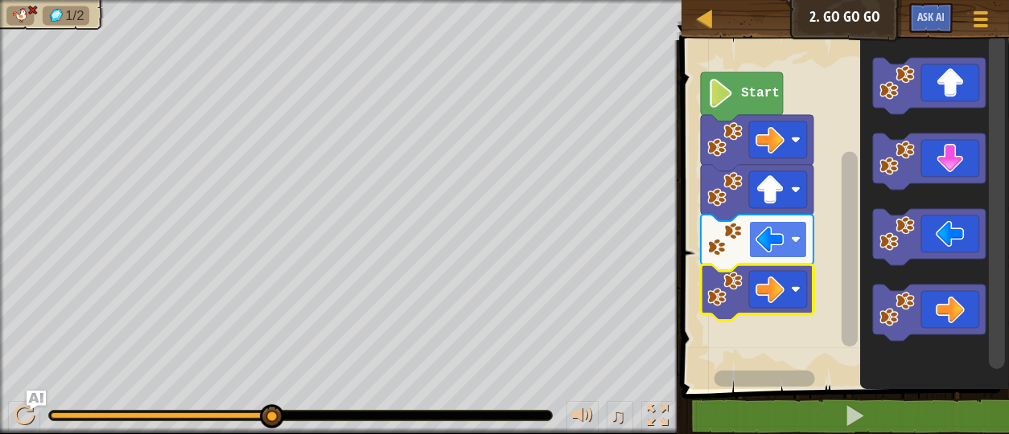
click at [772, 294] on image "Blockly Workspace" at bounding box center [769, 289] width 29 height 29
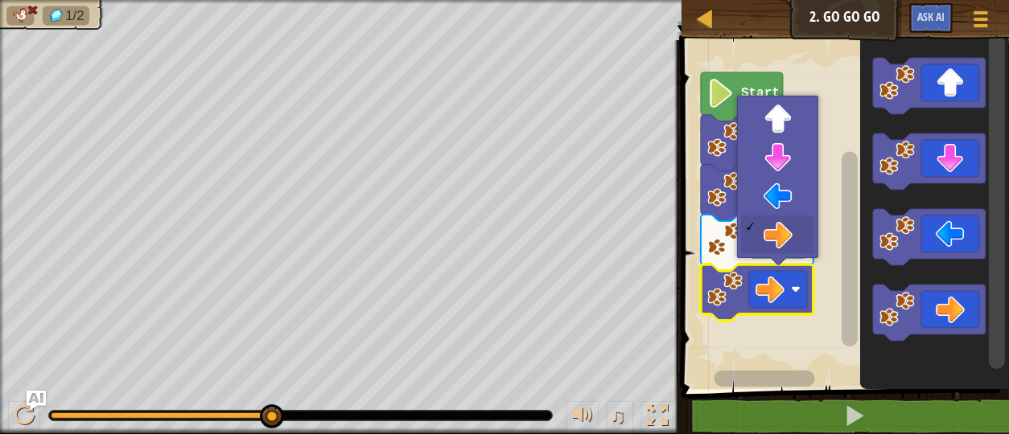
click at [785, 163] on icon "Blockly Workspace" at bounding box center [757, 143] width 113 height 56
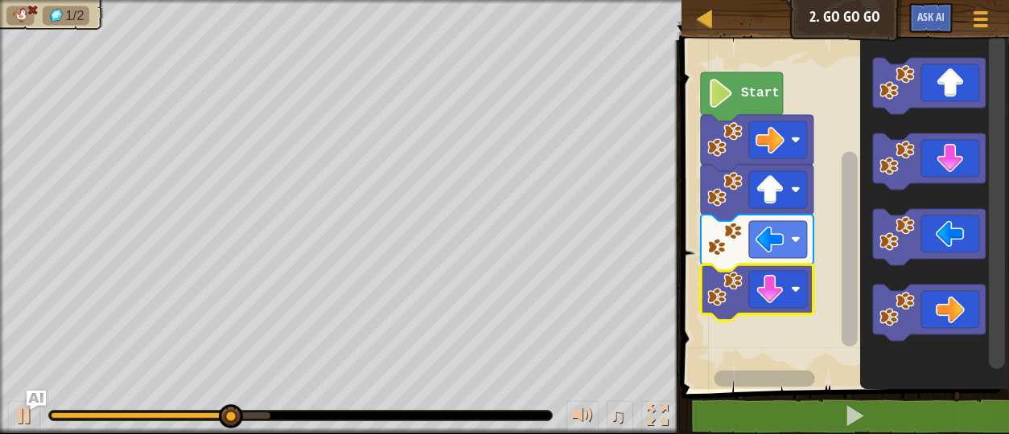
click at [786, 150] on rect "Blockly Workspace" at bounding box center [778, 139] width 58 height 37
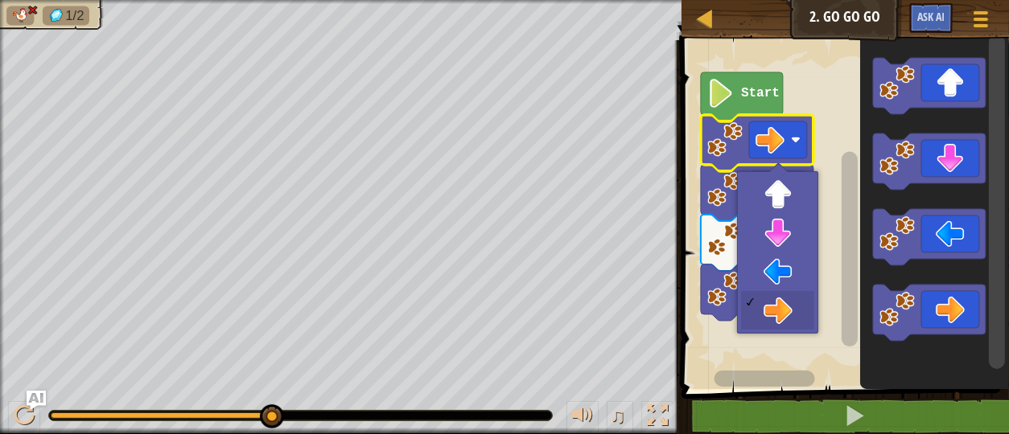
click at [777, 307] on rect "Blockly Workspace" at bounding box center [778, 289] width 58 height 37
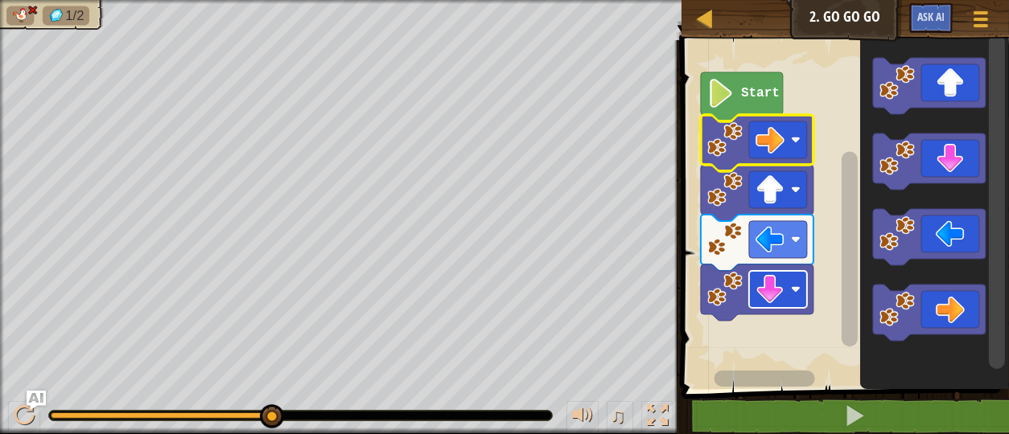
click at [964, 80] on icon "Blockly Workspace" at bounding box center [929, 86] width 113 height 56
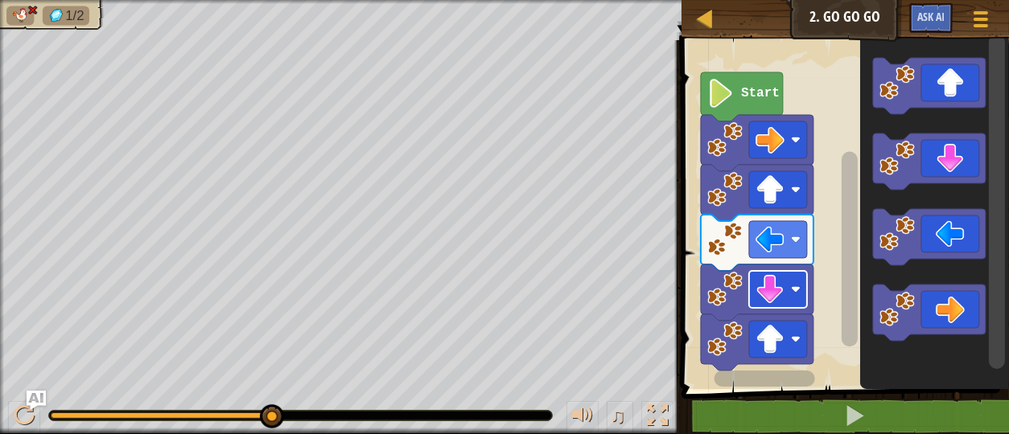
click at [785, 312] on icon "Blockly Workspace" at bounding box center [757, 293] width 113 height 56
click at [965, 301] on icon "Blockly Workspace" at bounding box center [929, 313] width 113 height 56
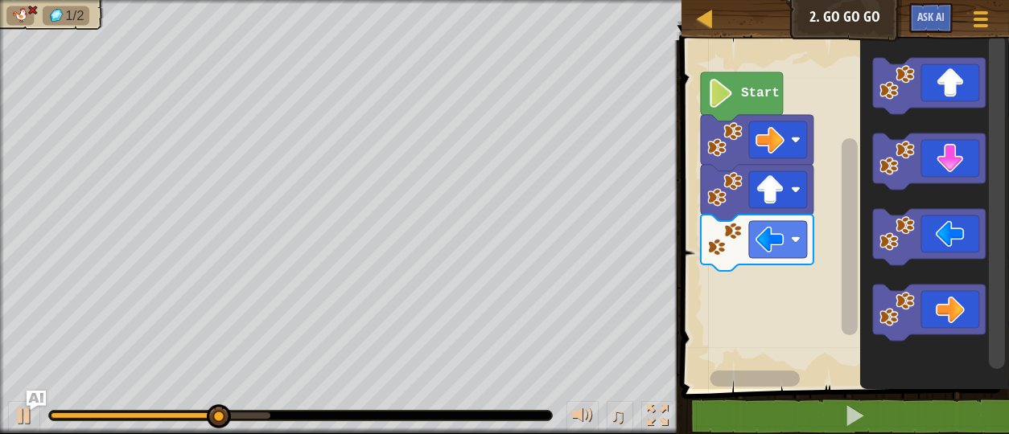
click at [775, 237] on image "Blockly Workspace" at bounding box center [769, 239] width 29 height 29
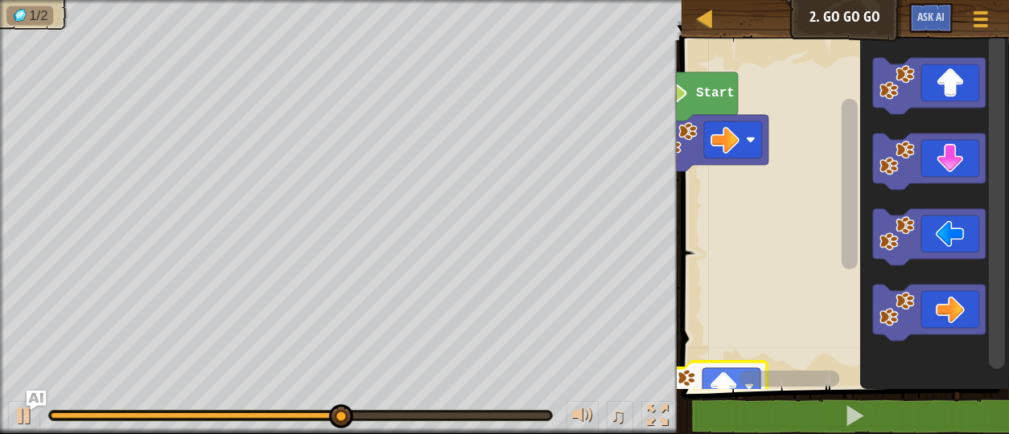
click at [739, 378] on rect "Blockly Workspace" at bounding box center [789, 379] width 101 height 16
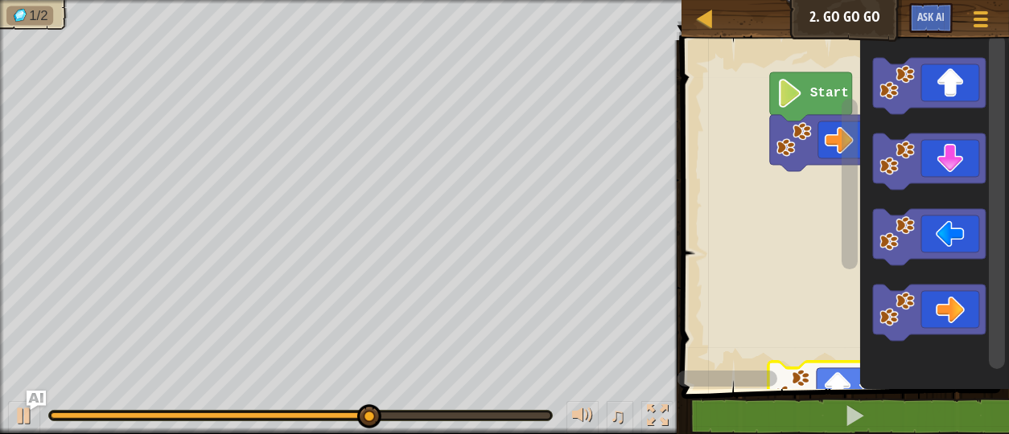
click at [819, 366] on icon "Blockly Workspace" at bounding box center [824, 390] width 113 height 56
click at [778, 380] on rect "Blockly Workspace" at bounding box center [727, 379] width 101 height 16
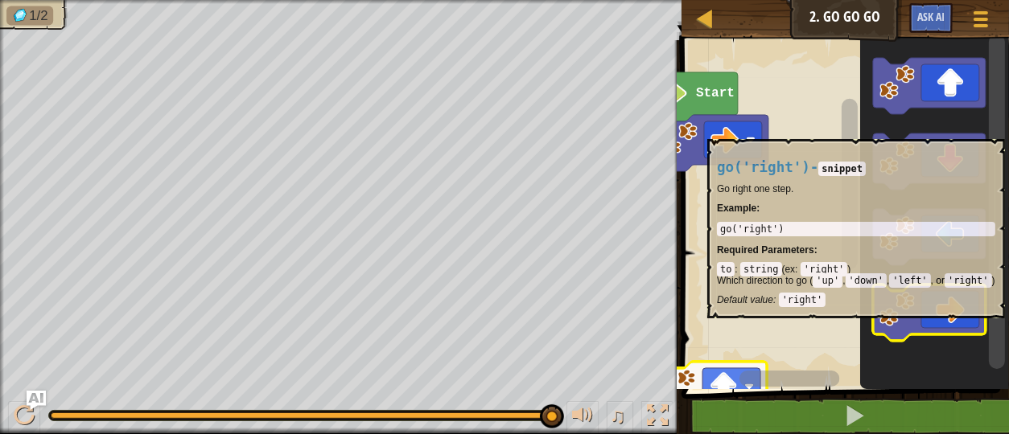
click at [808, 347] on rect "Blockly Workspace" at bounding box center [842, 210] width 332 height 357
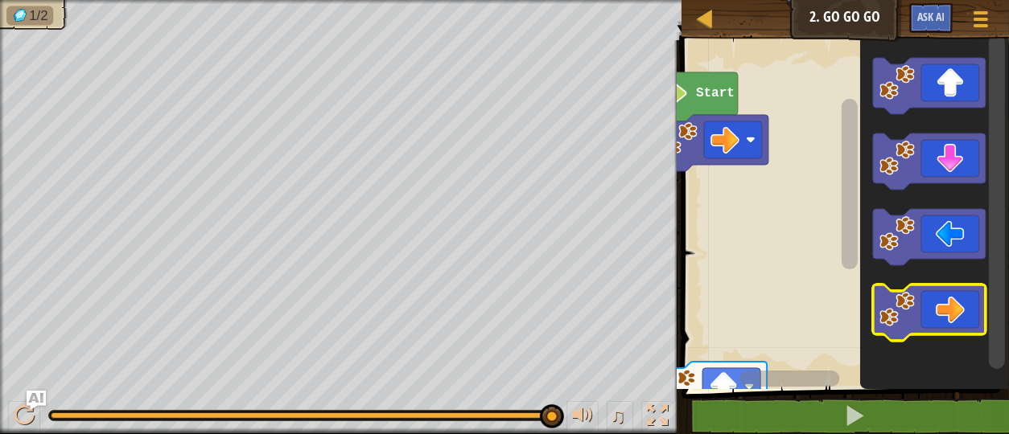
click at [996, 148] on icon "Blockly Workspace" at bounding box center [934, 210] width 149 height 357
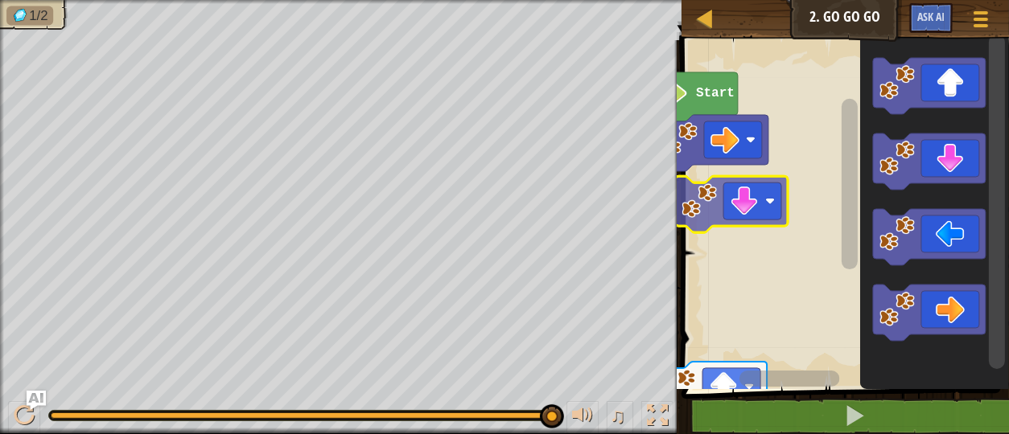
click at [762, 205] on div "Start" at bounding box center [842, 210] width 332 height 357
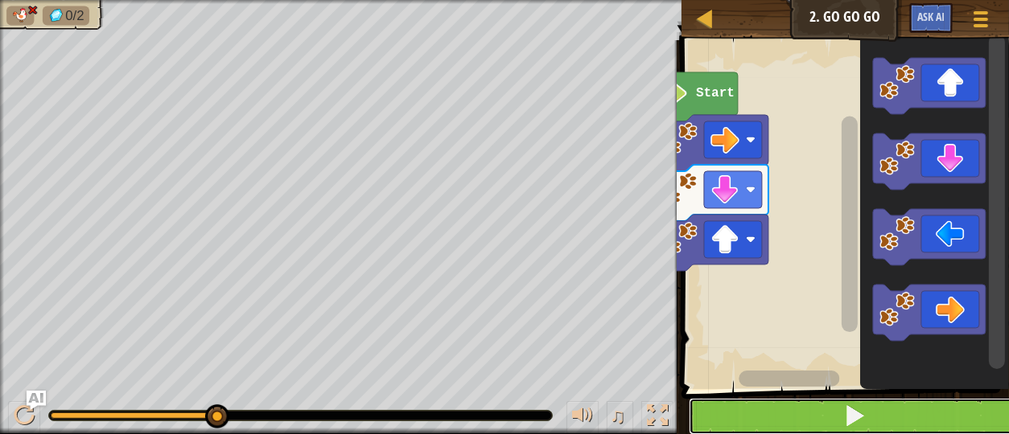
click at [885, 426] on button at bounding box center [855, 416] width 332 height 37
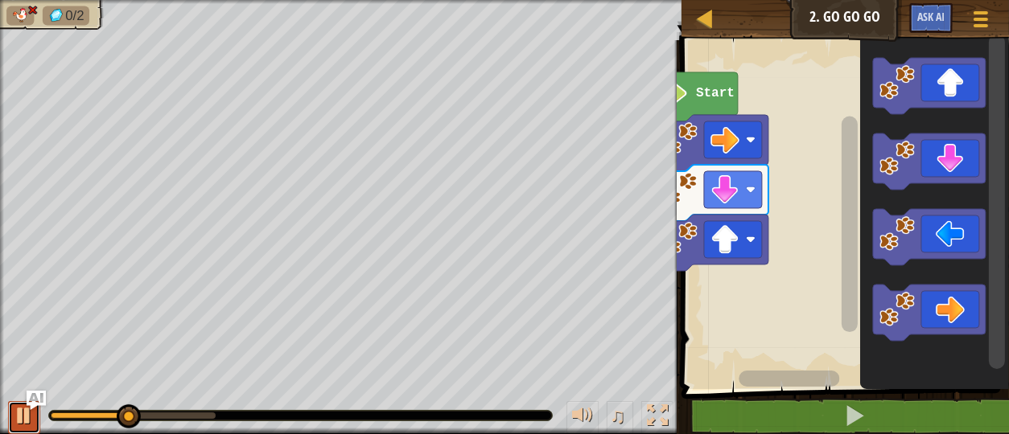
click at [14, 426] on div at bounding box center [24, 415] width 21 height 21
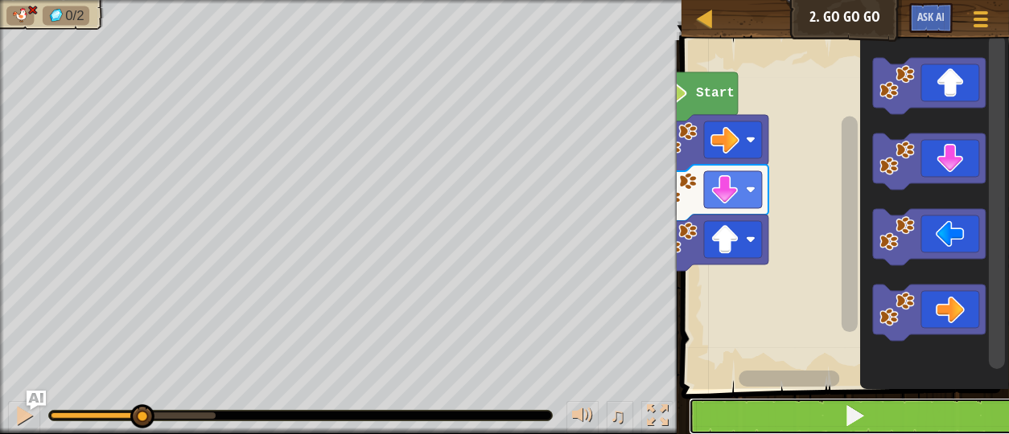
click at [751, 420] on button at bounding box center [855, 416] width 332 height 37
click at [899, 429] on button at bounding box center [855, 416] width 332 height 37
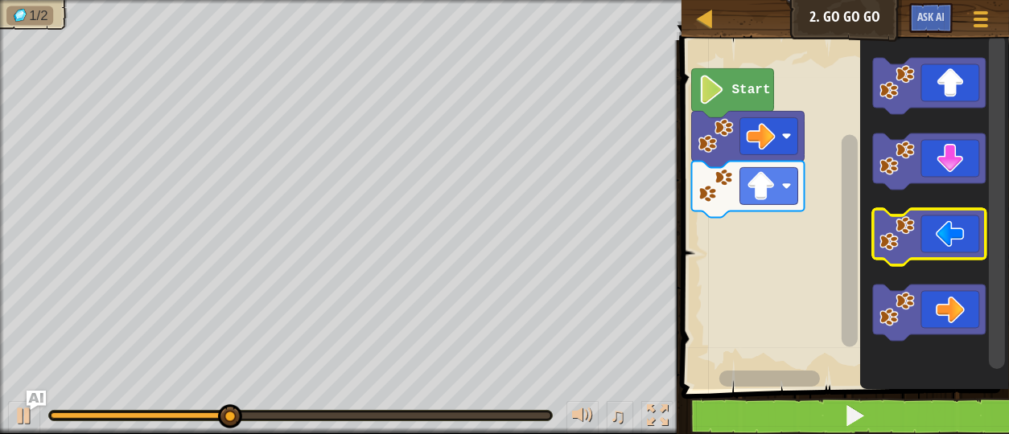
click at [966, 249] on icon "Blockly Workspace" at bounding box center [929, 237] width 113 height 56
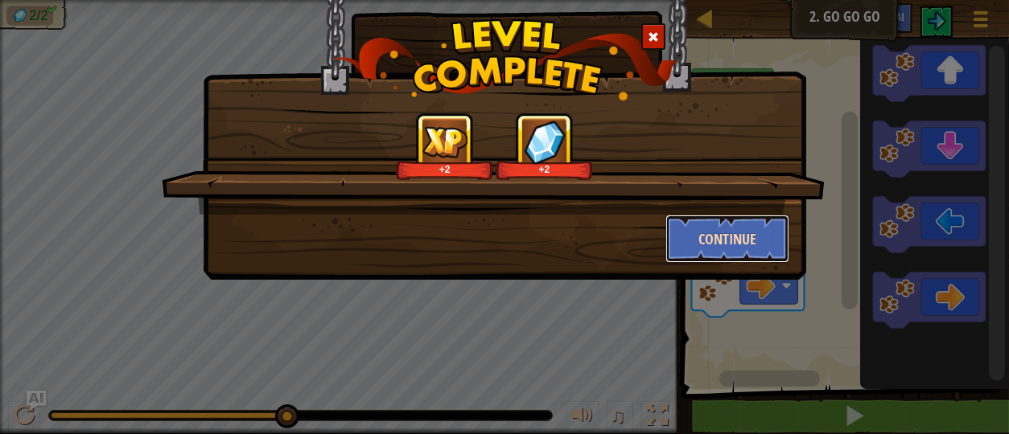
click at [750, 255] on button "Continue" at bounding box center [727, 239] width 125 height 48
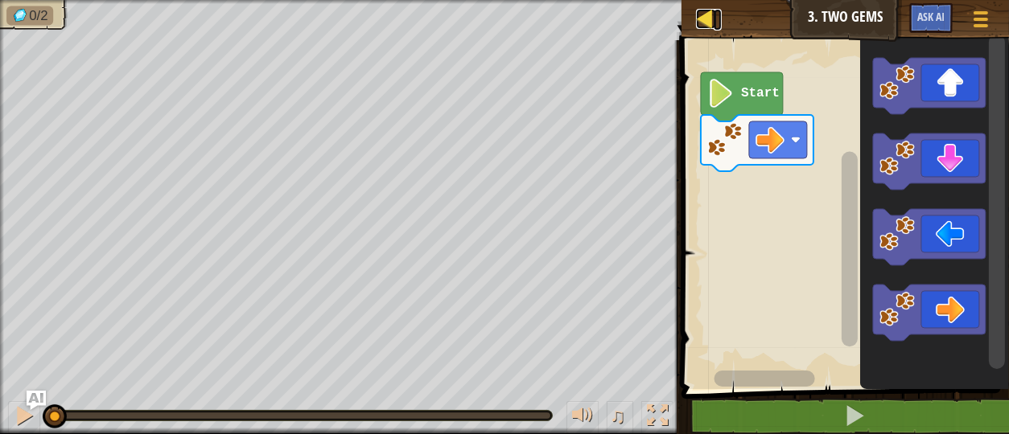
click at [714, 9] on div at bounding box center [706, 19] width 20 height 20
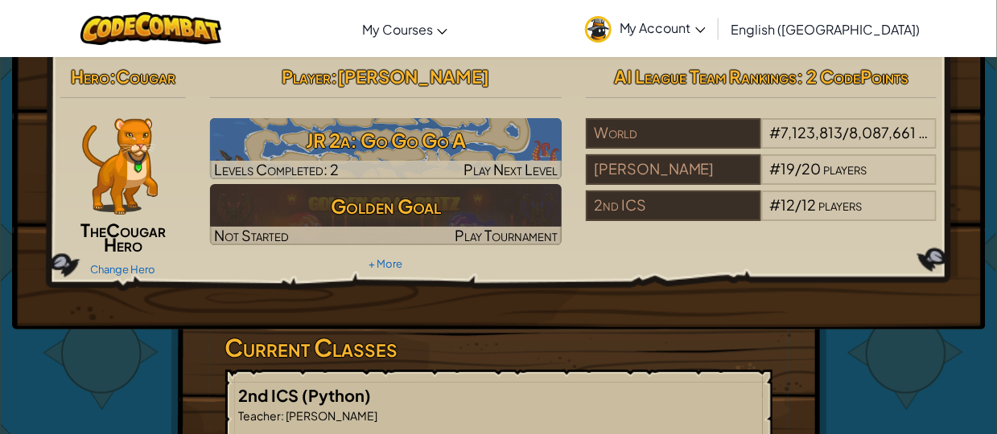
scroll to position [18, 0]
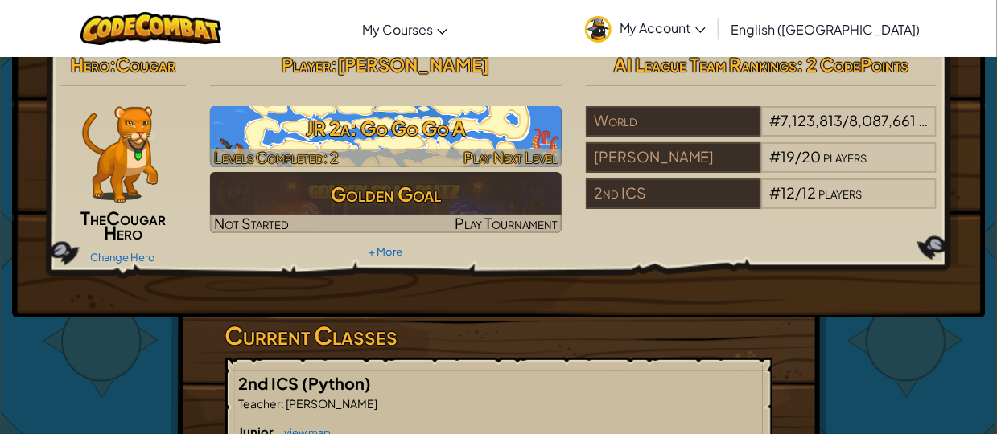
click at [224, 128] on h3 "JR 2a: Go Go Go A" at bounding box center [386, 128] width 352 height 36
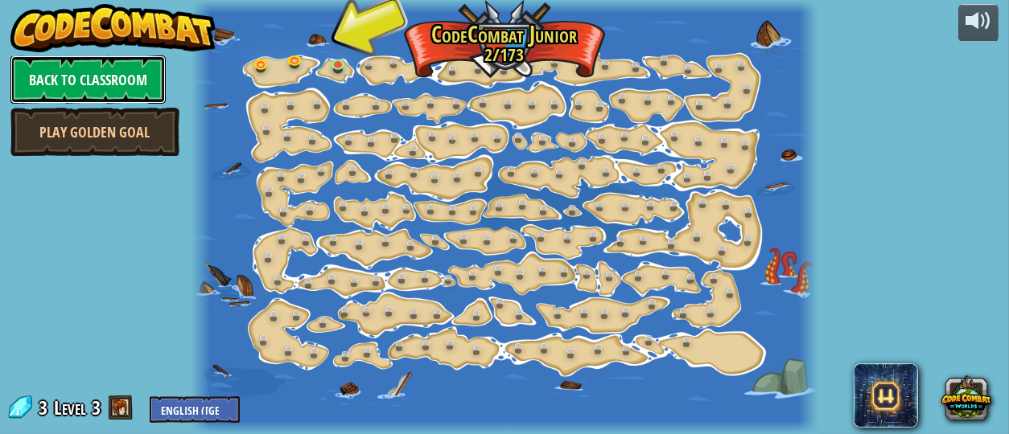
click at [126, 71] on link "Back to Classroom" at bounding box center [87, 80] width 155 height 48
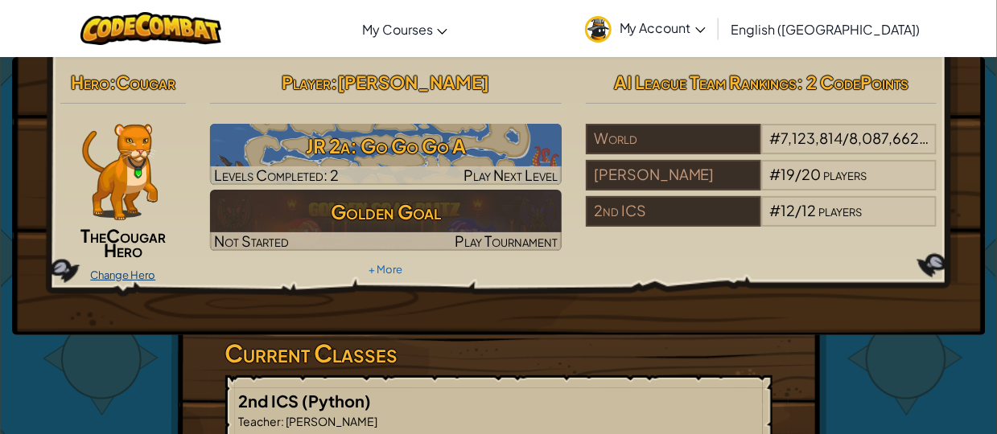
click at [111, 271] on link "Change Hero" at bounding box center [122, 275] width 65 height 13
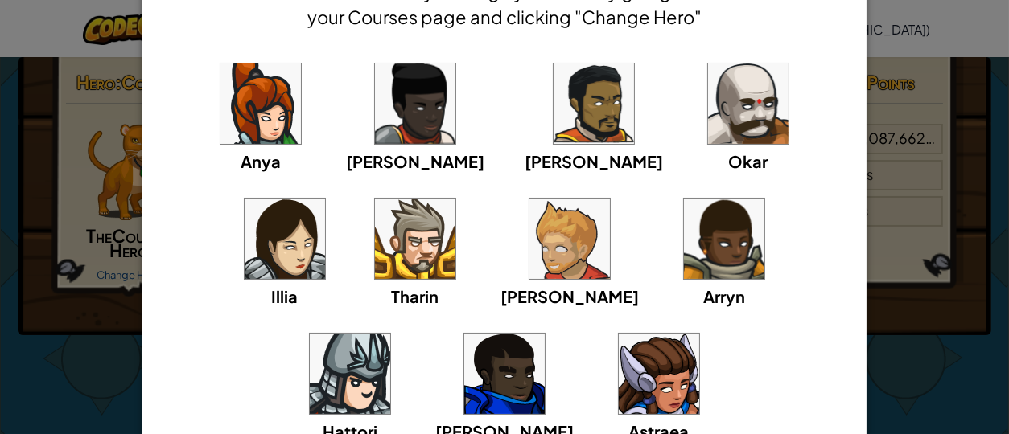
scroll to position [101, 0]
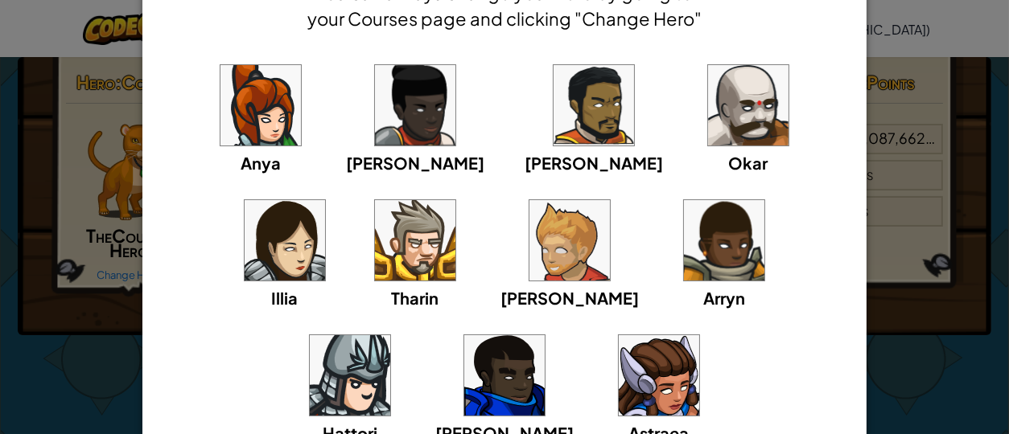
click at [619, 378] on img at bounding box center [659, 375] width 80 height 80
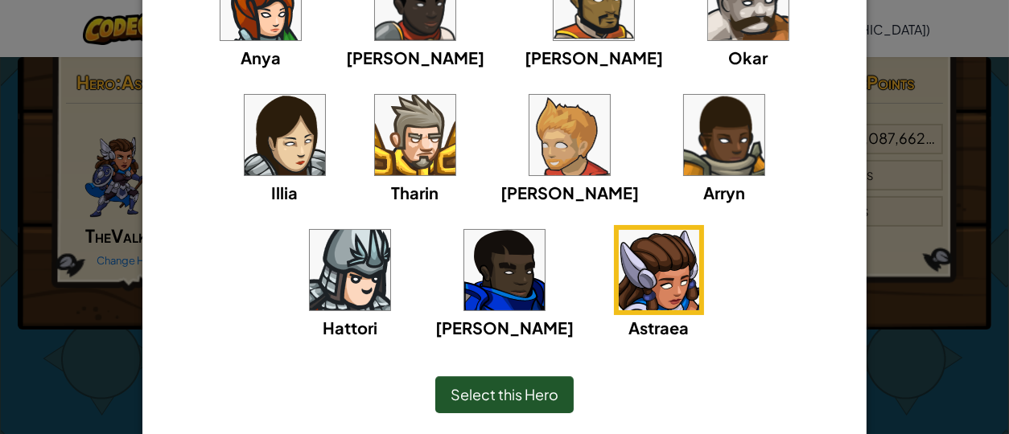
scroll to position [258, 0]
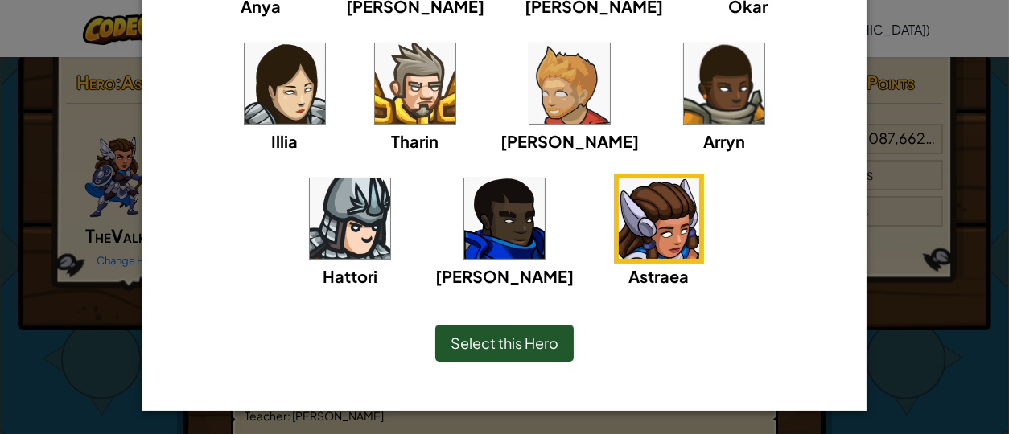
click at [482, 357] on div "Select this Hero" at bounding box center [504, 343] width 138 height 37
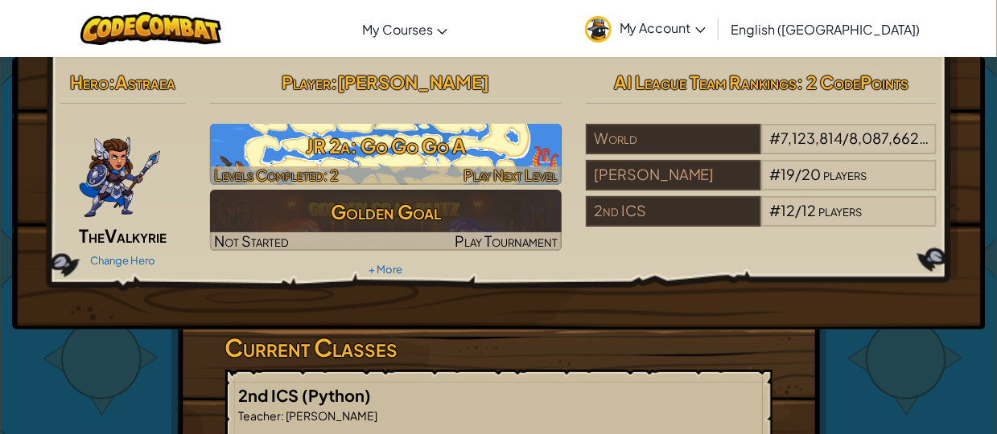
click at [298, 151] on h3 "JR 2a: Go Go Go A" at bounding box center [386, 146] width 352 height 36
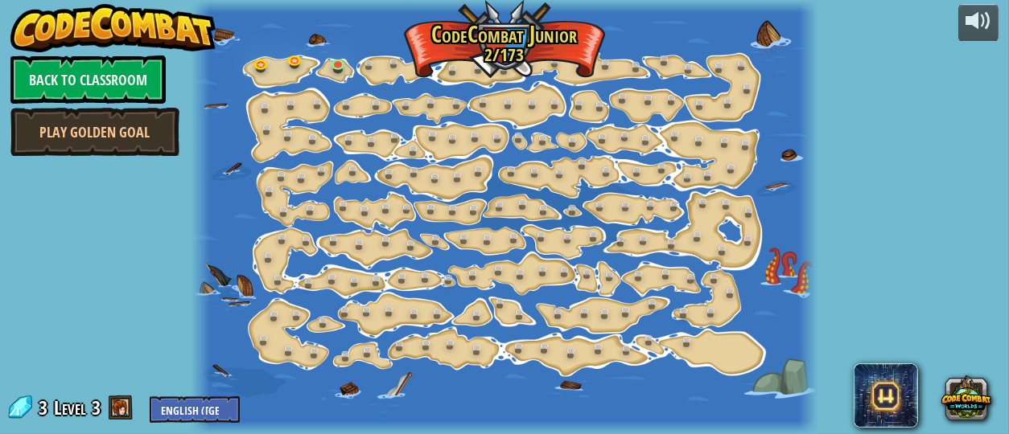
click at [126, 415] on span at bounding box center [121, 408] width 24 height 24
click at [259, 68] on link at bounding box center [265, 66] width 32 height 32
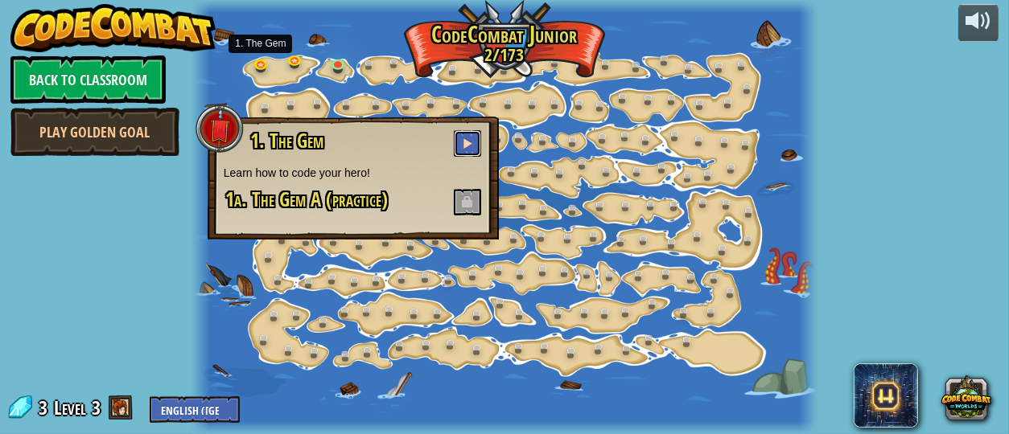
click at [465, 141] on span at bounding box center [467, 143] width 11 height 11
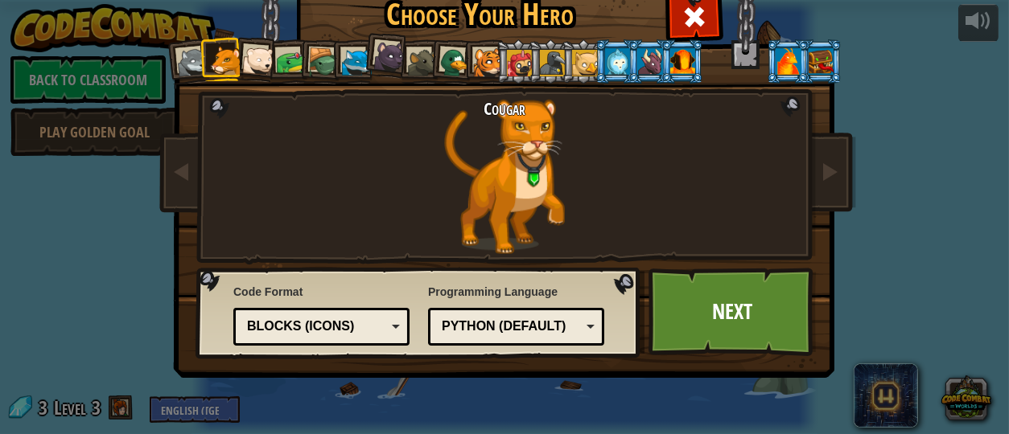
click at [674, 68] on div at bounding box center [682, 61] width 25 height 26
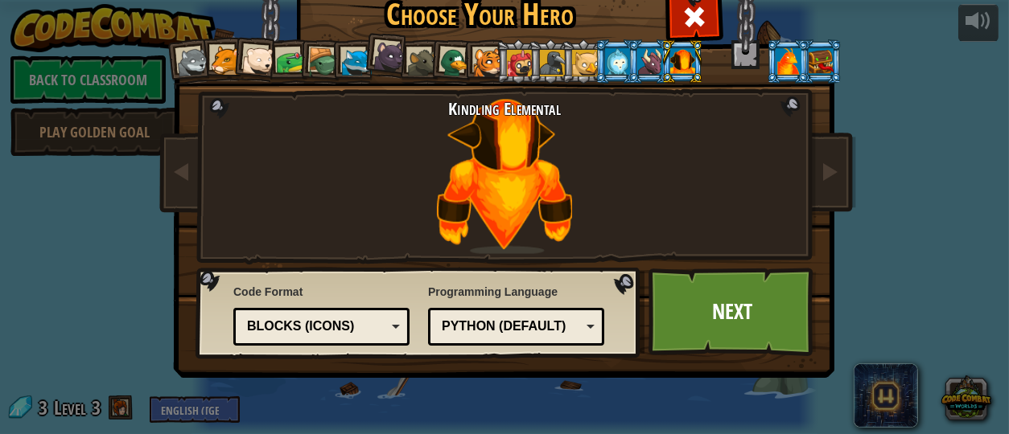
click at [778, 67] on div at bounding box center [787, 61] width 25 height 26
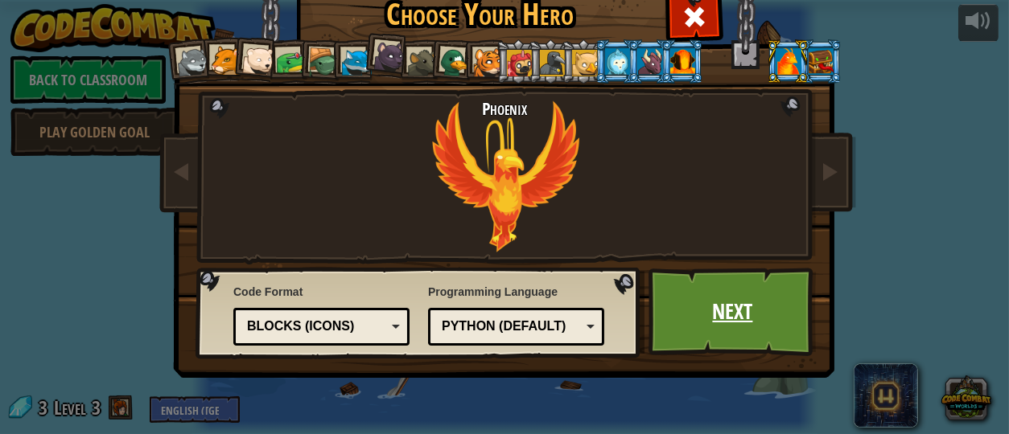
click at [741, 313] on link "Next" at bounding box center [732, 312] width 168 height 88
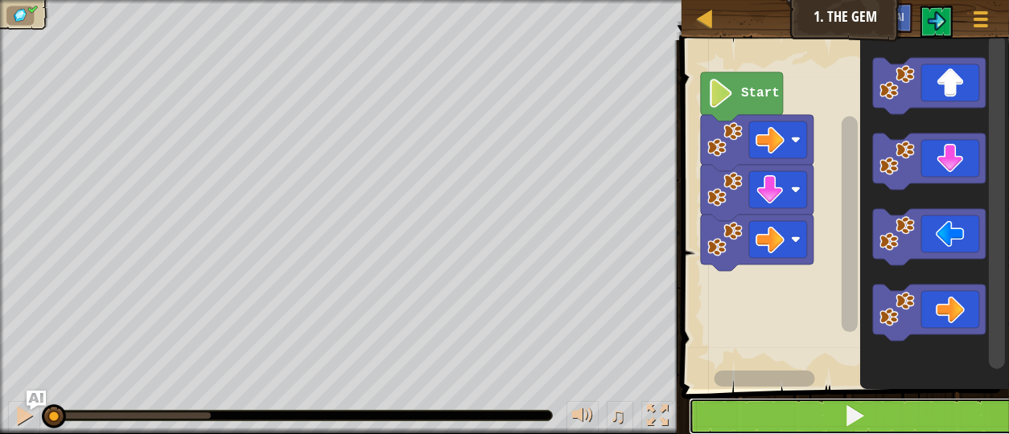
click at [788, 411] on button at bounding box center [855, 416] width 332 height 37
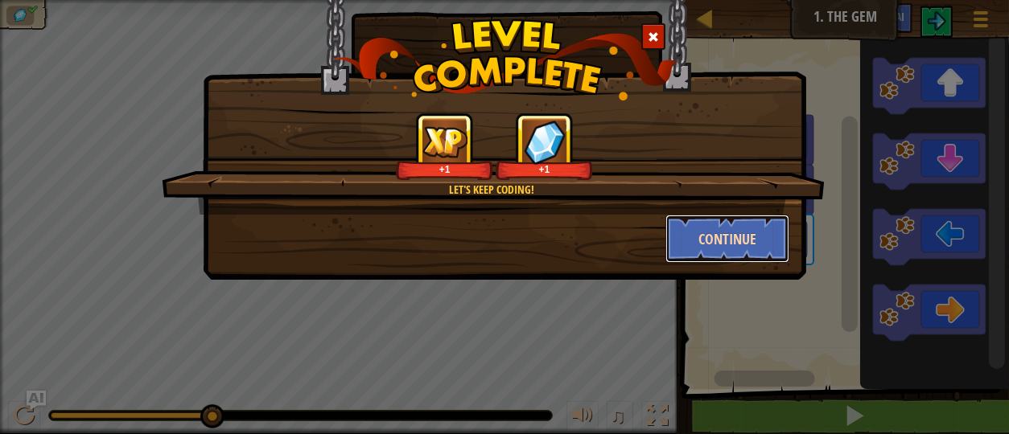
click at [685, 225] on button "Continue" at bounding box center [727, 239] width 125 height 48
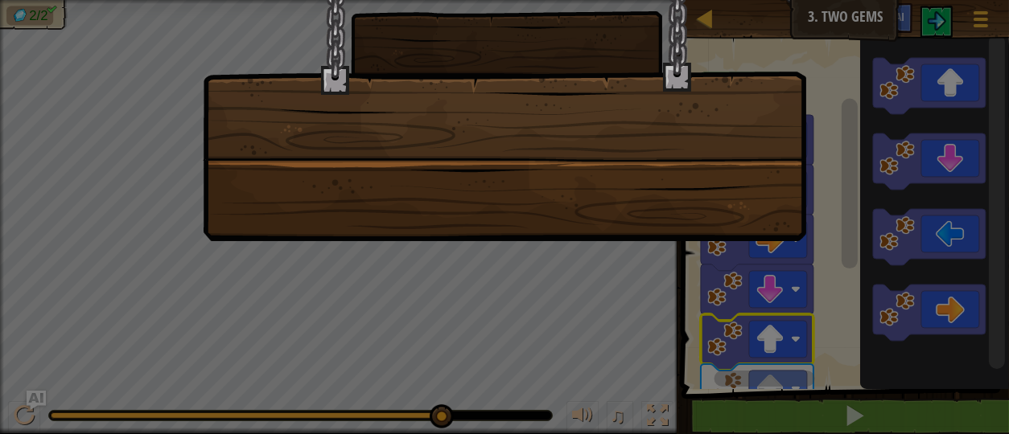
click at [713, 186] on div at bounding box center [504, 101] width 603 height 282
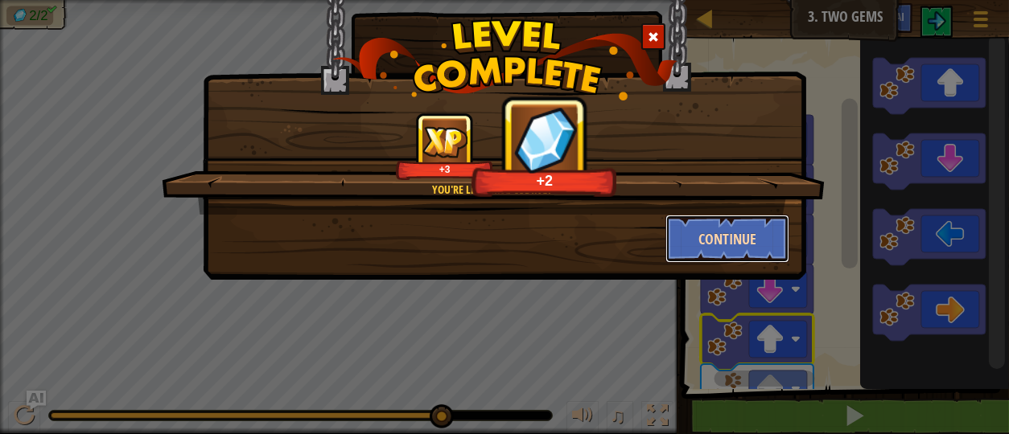
click at [749, 239] on button "Continue" at bounding box center [727, 239] width 125 height 48
